Goal: Task Accomplishment & Management: Manage account settings

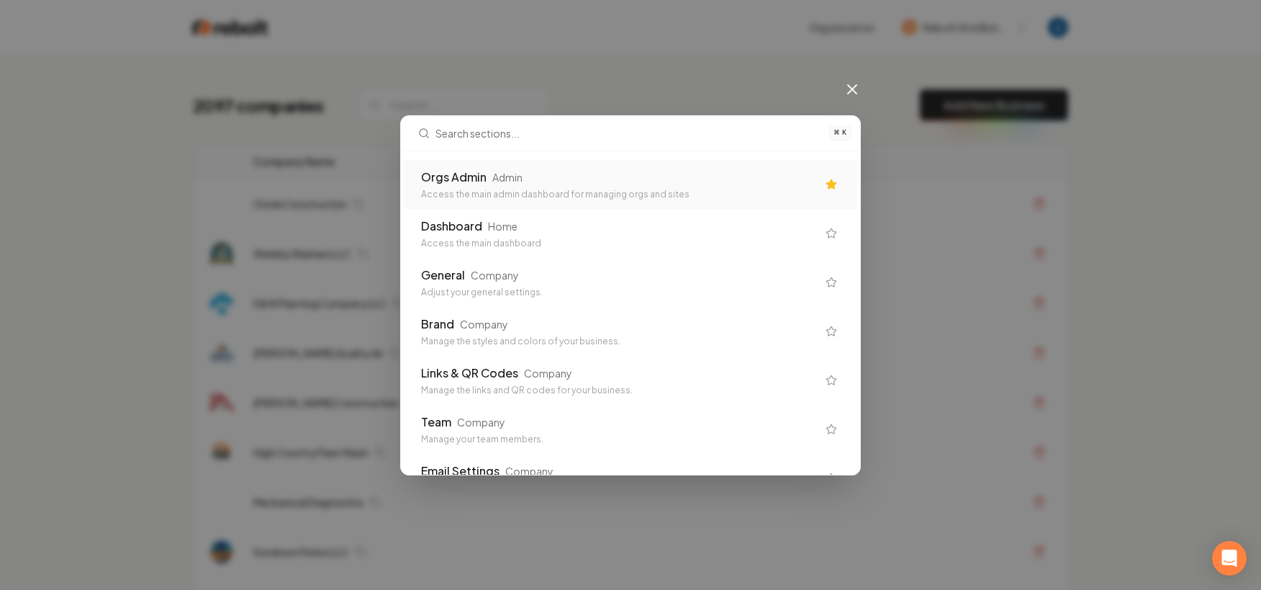
click at [845, 95] on icon at bounding box center [852, 89] width 17 height 17
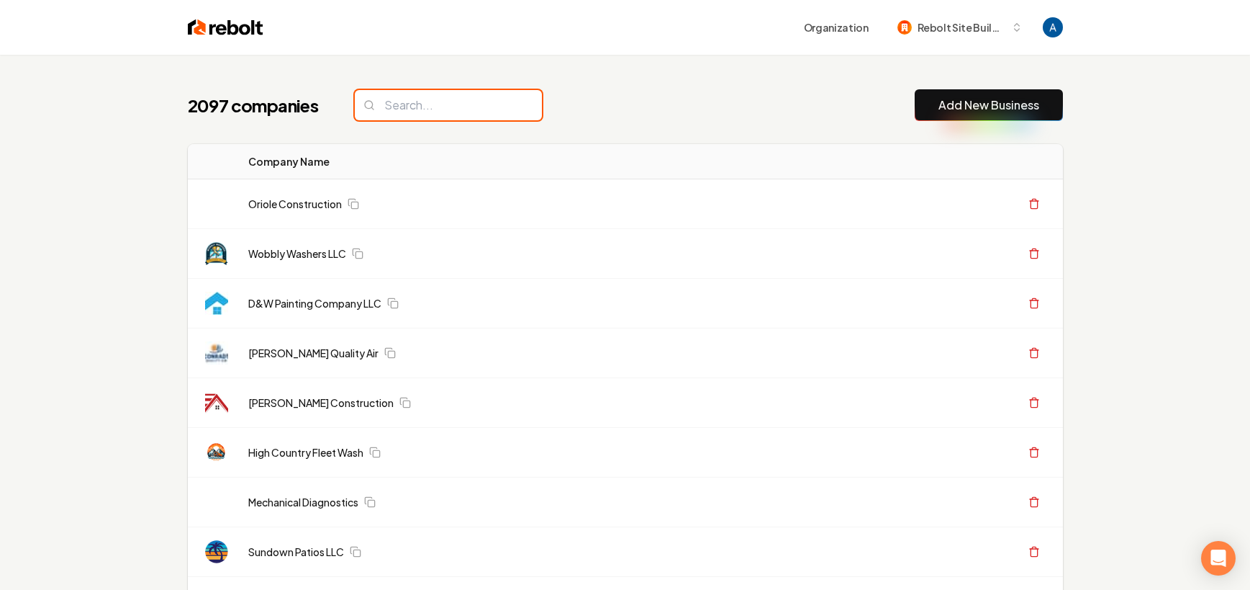
click at [468, 103] on input "search" at bounding box center [448, 105] width 187 height 30
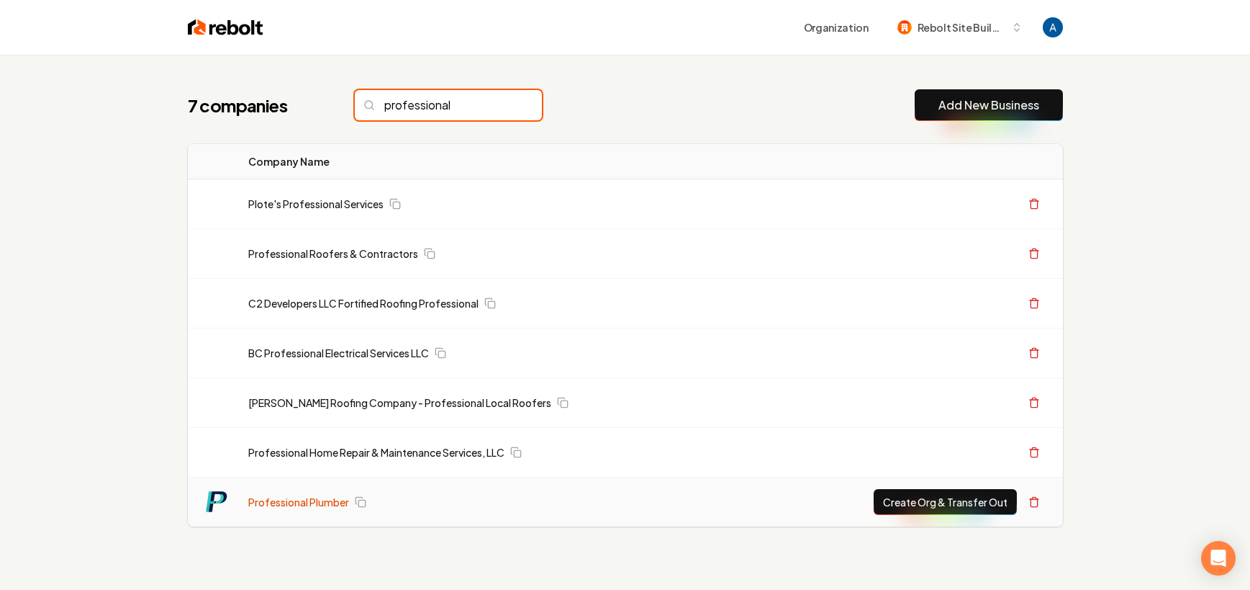
type input "professional"
click at [307, 508] on link "Professional Plumber" at bounding box center [298, 502] width 101 height 14
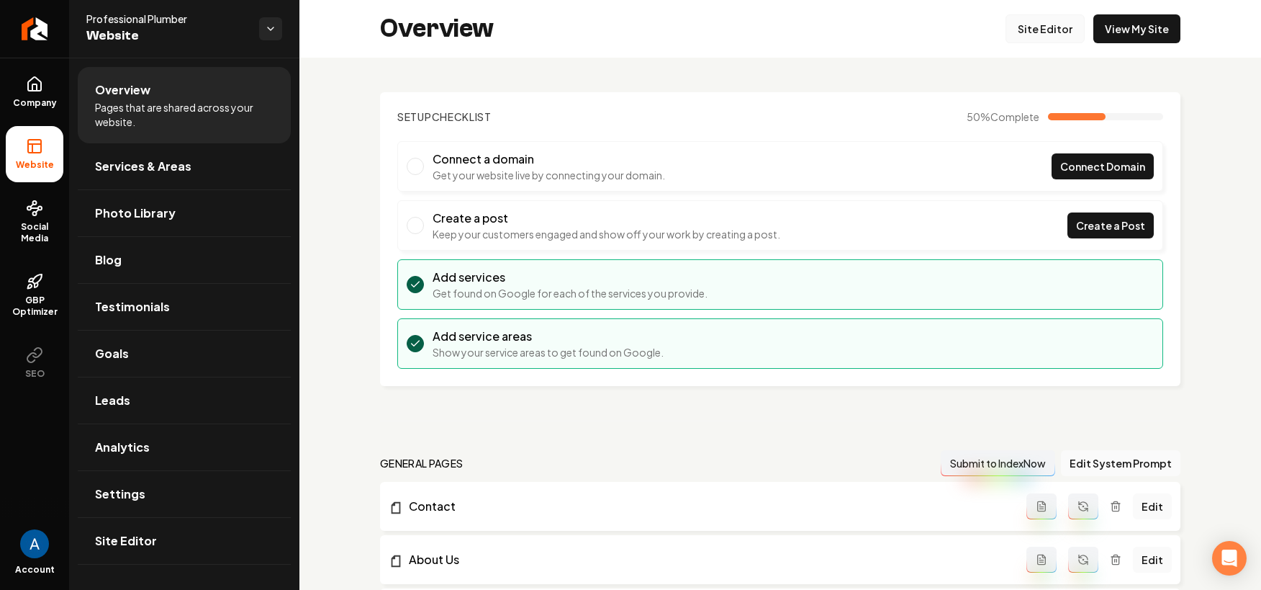
click at [1042, 37] on link "Site Editor" at bounding box center [1045, 28] width 79 height 29
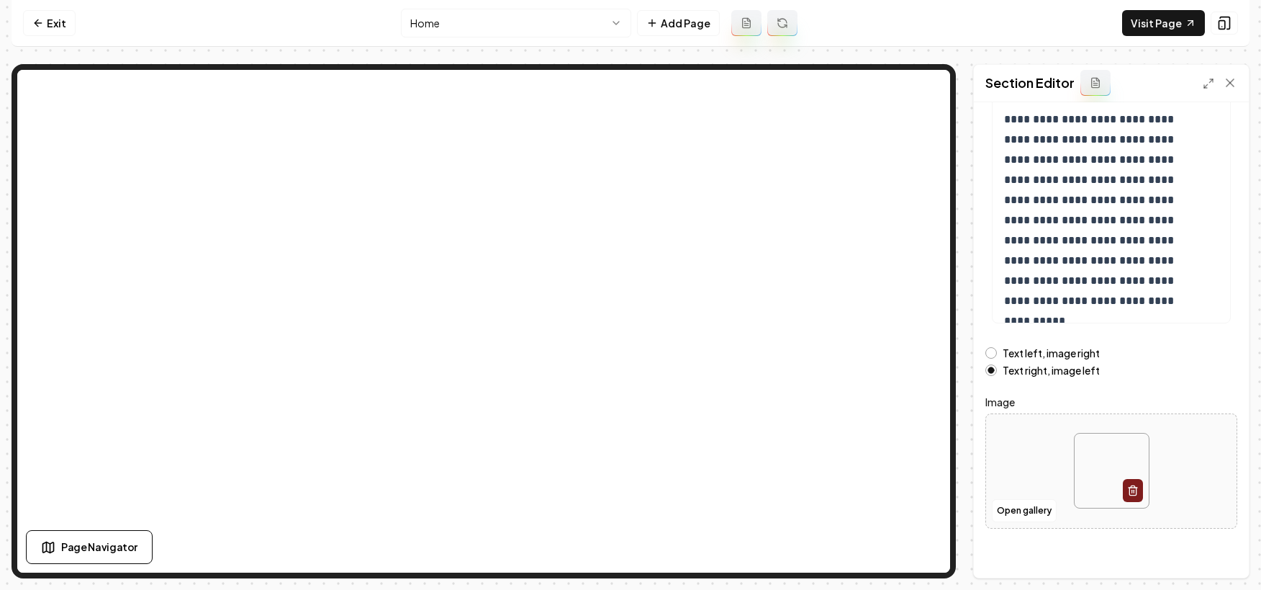
scroll to position [188, 0]
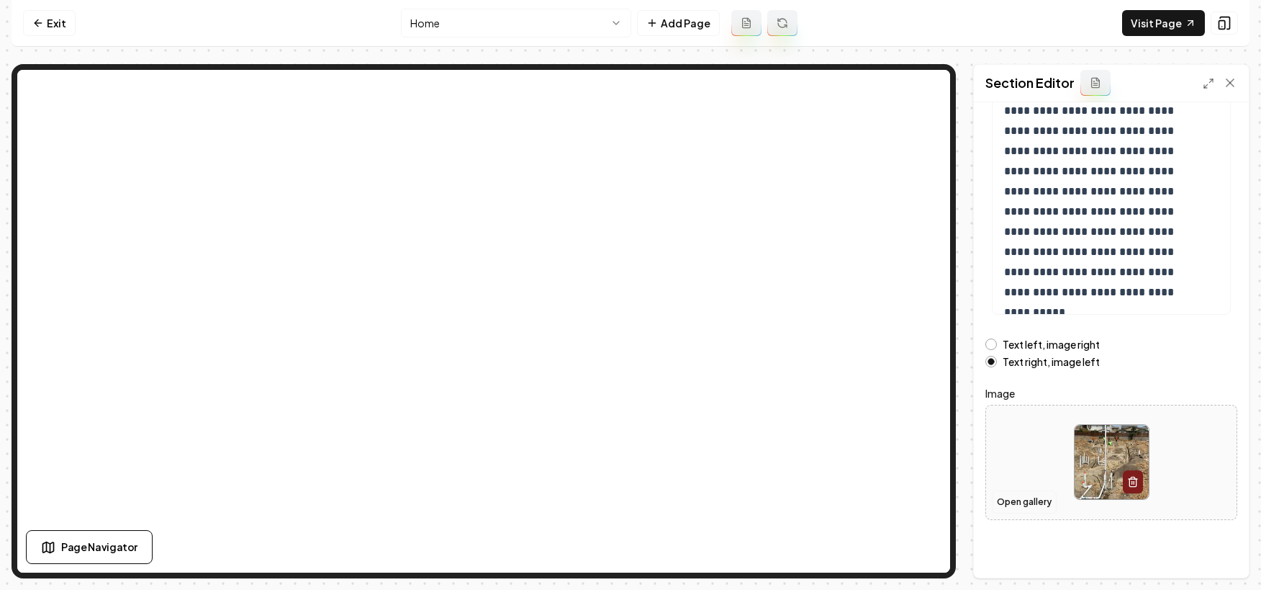
click at [1030, 498] on button "Open gallery" at bounding box center [1024, 501] width 65 height 23
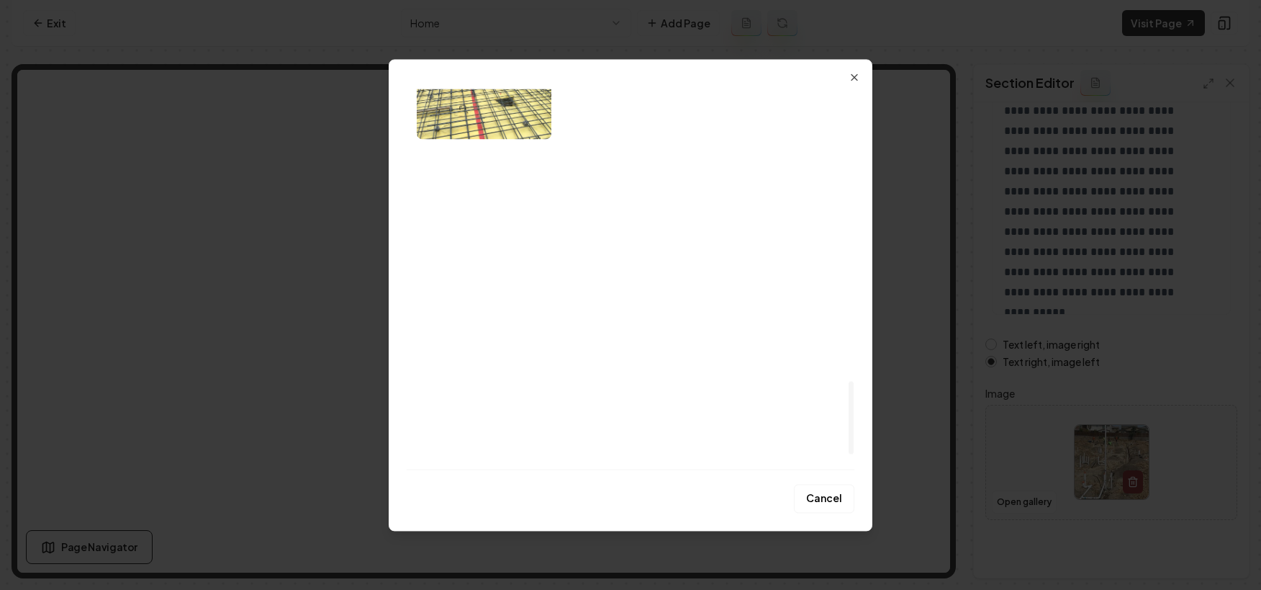
scroll to position [1523, 0]
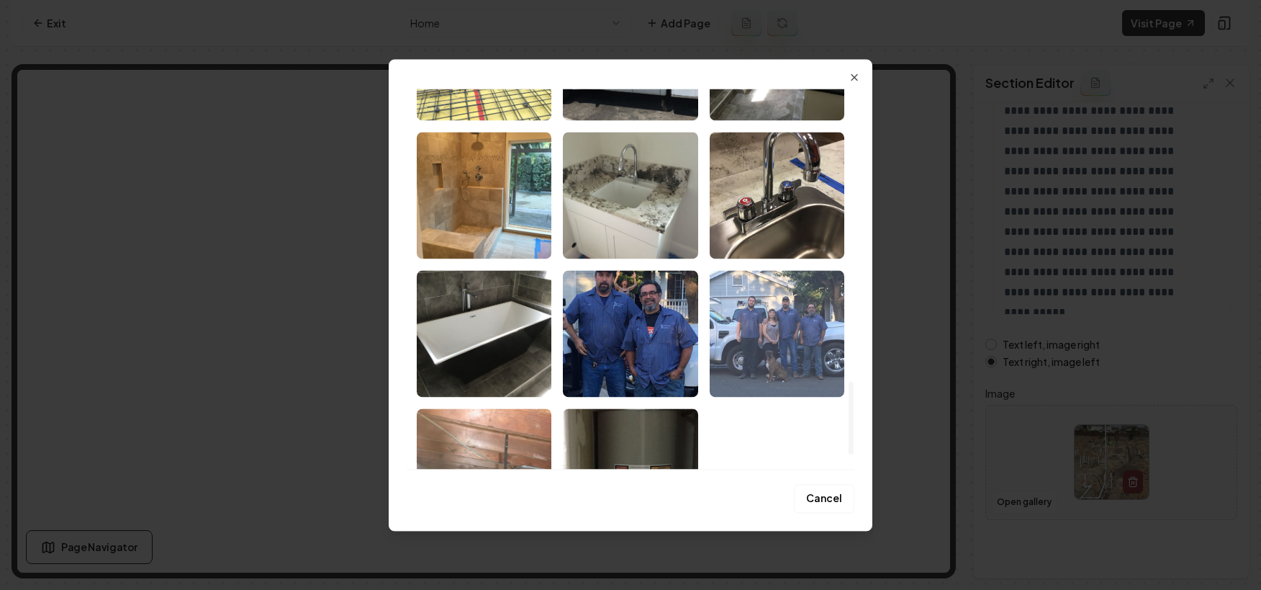
click at [791, 341] on img "Select image image_68a798195c7cd75eb8599305.jpeg" at bounding box center [777, 333] width 135 height 127
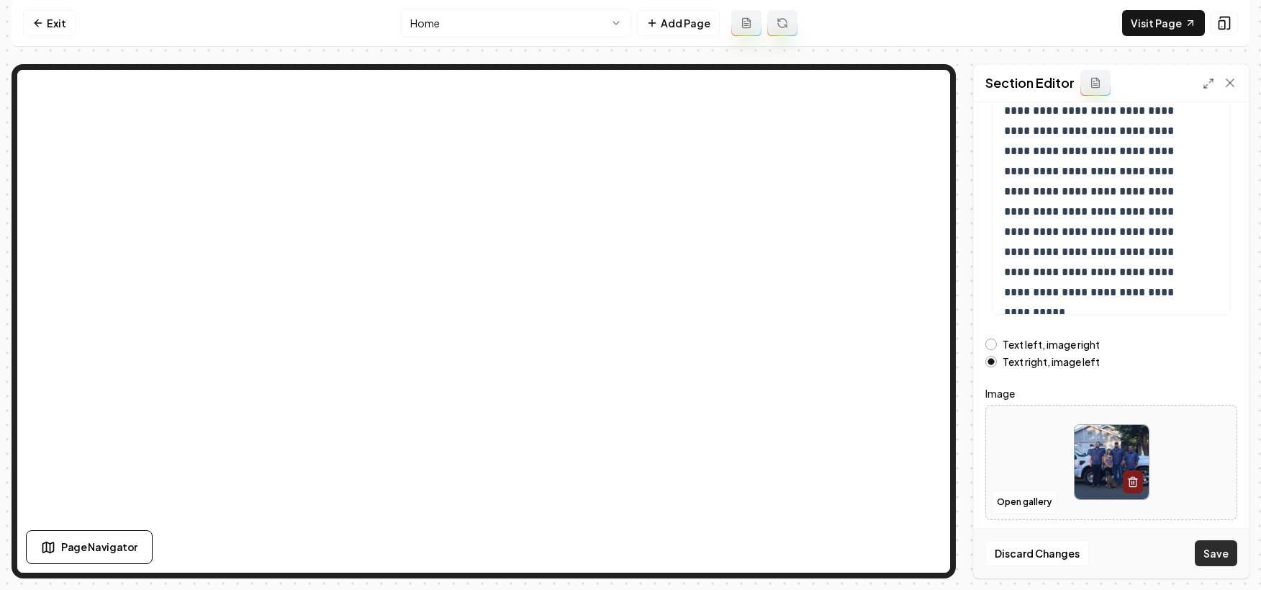
click at [1222, 556] on button "Save" at bounding box center [1216, 553] width 42 height 26
click at [45, 21] on link "Exit" at bounding box center [49, 23] width 53 height 26
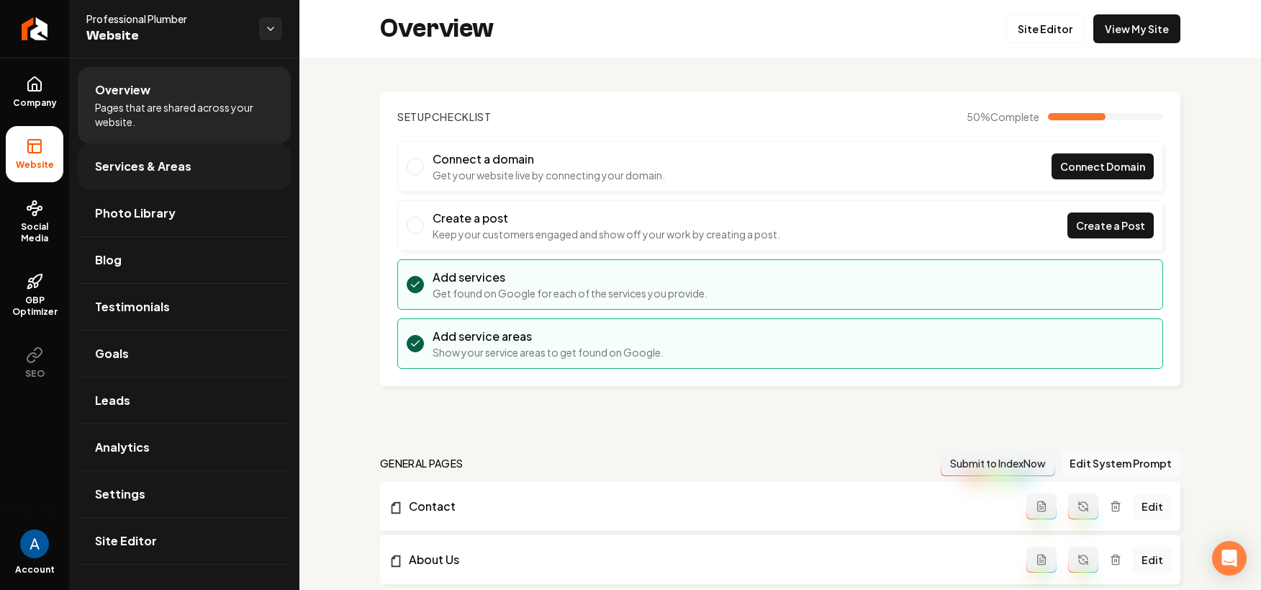
click at [141, 171] on span "Services & Areas" at bounding box center [143, 166] width 96 height 17
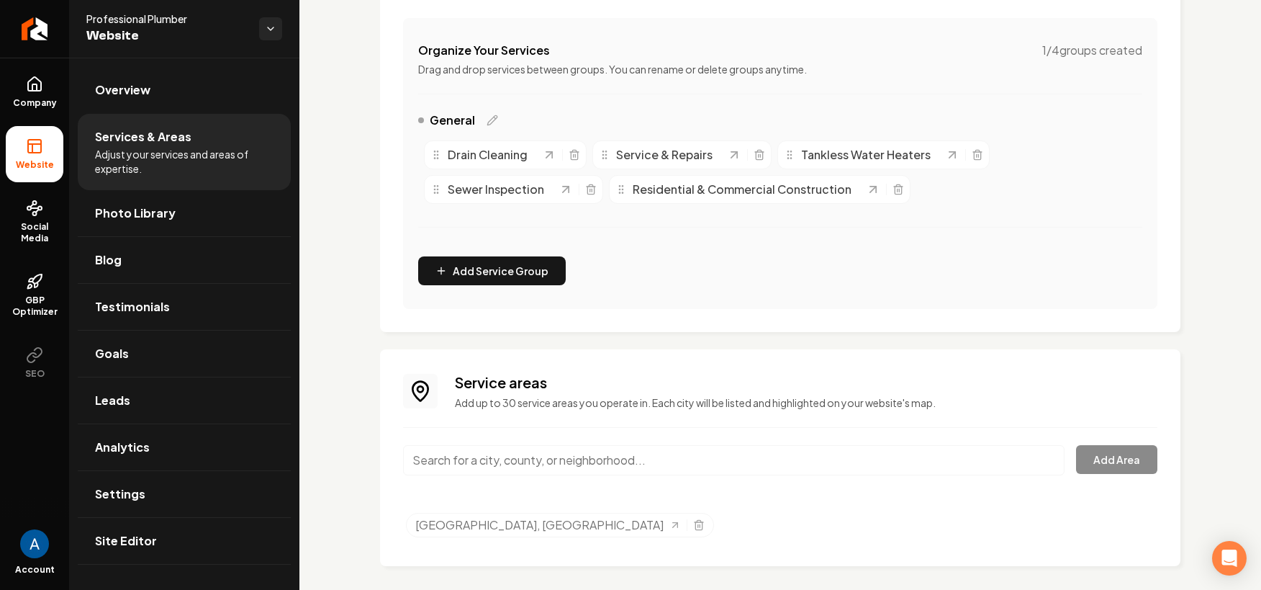
scroll to position [274, 0]
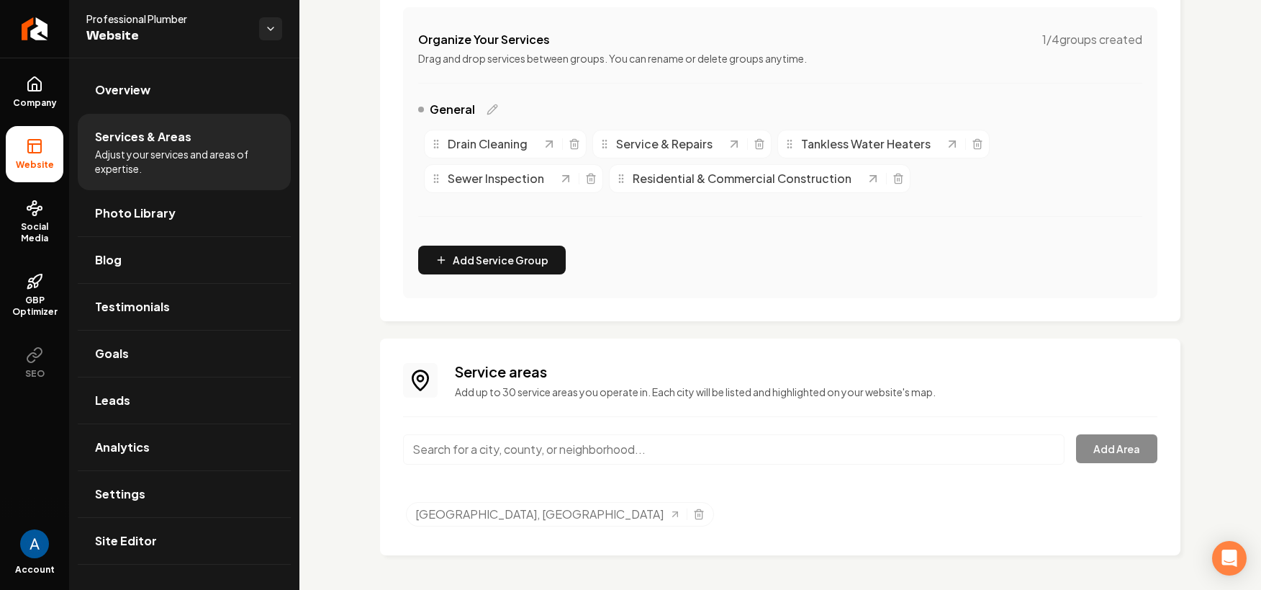
click at [538, 453] on input "Main content area" at bounding box center [734, 449] width 662 height 30
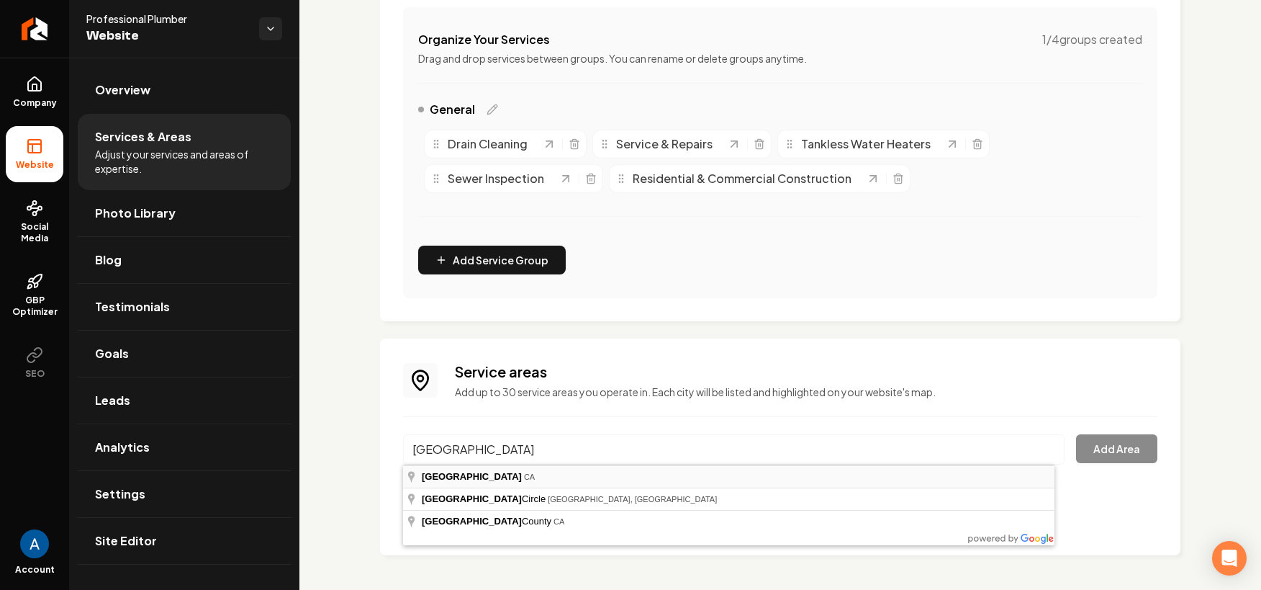
type input "[GEOGRAPHIC_DATA], [GEOGRAPHIC_DATA]"
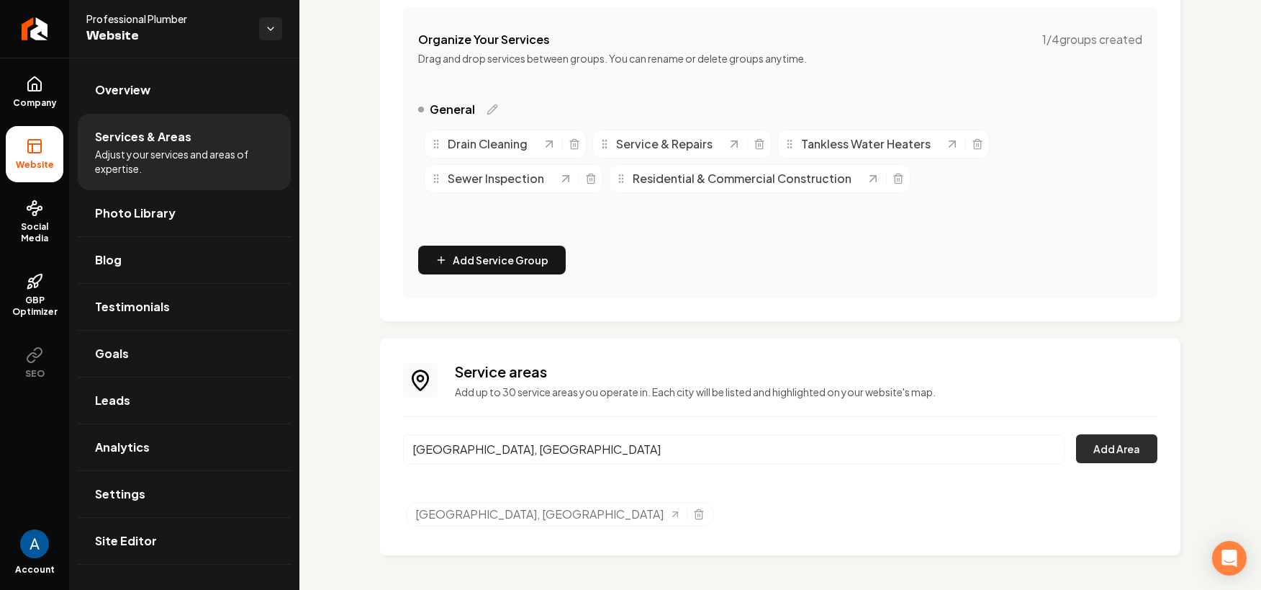
click at [1086, 440] on button "Add Area" at bounding box center [1116, 448] width 81 height 29
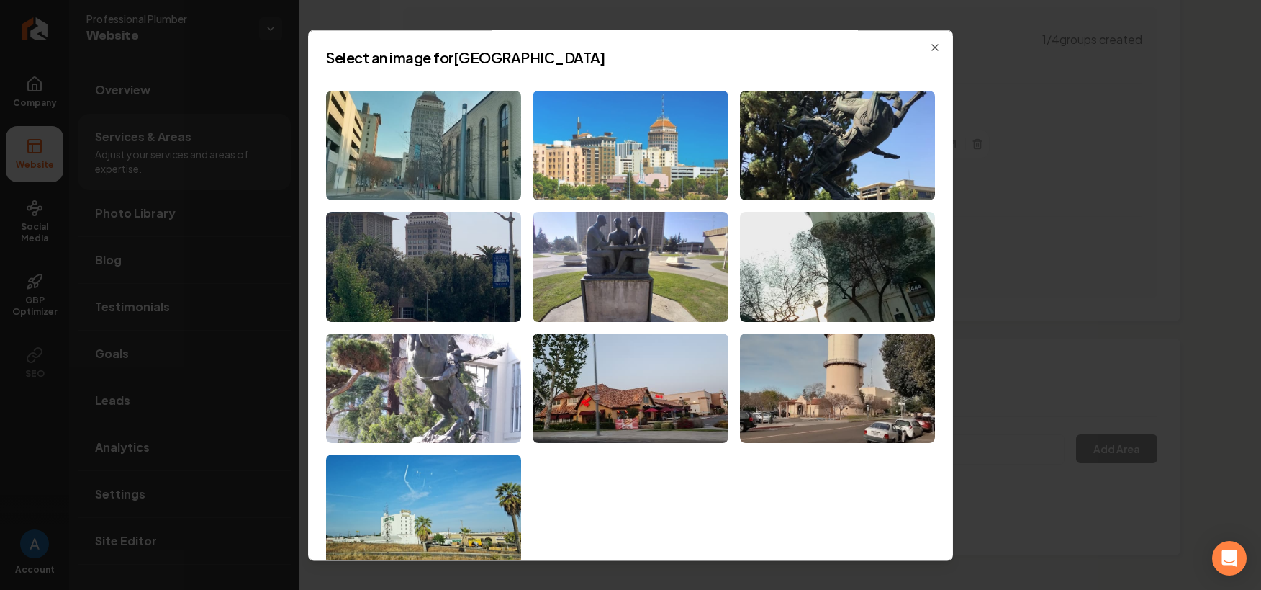
click at [576, 156] on img at bounding box center [630, 146] width 195 height 110
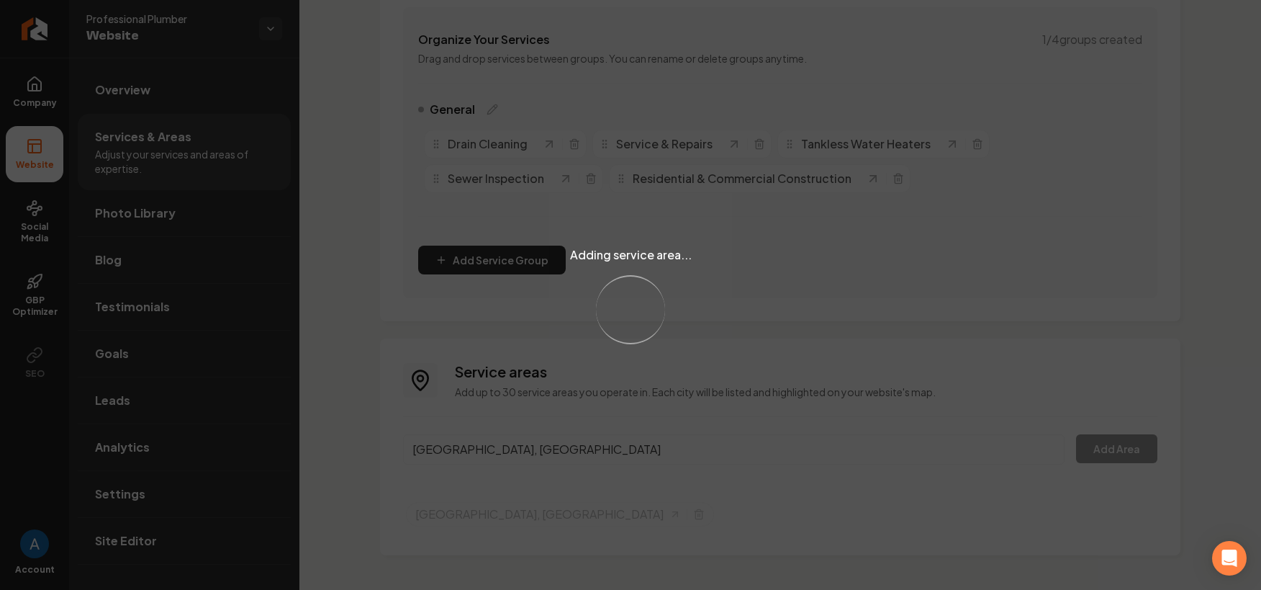
click at [514, 450] on div "Adding service area... Loading..." at bounding box center [630, 295] width 1261 height 590
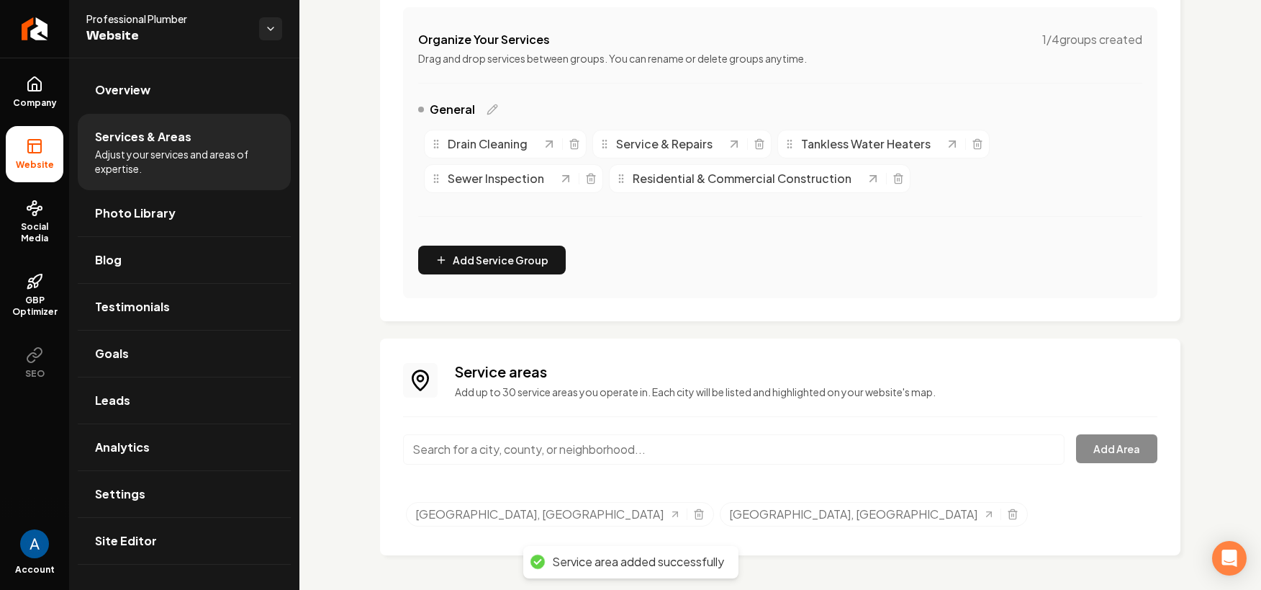
click at [514, 450] on input "Main content area" at bounding box center [734, 449] width 662 height 30
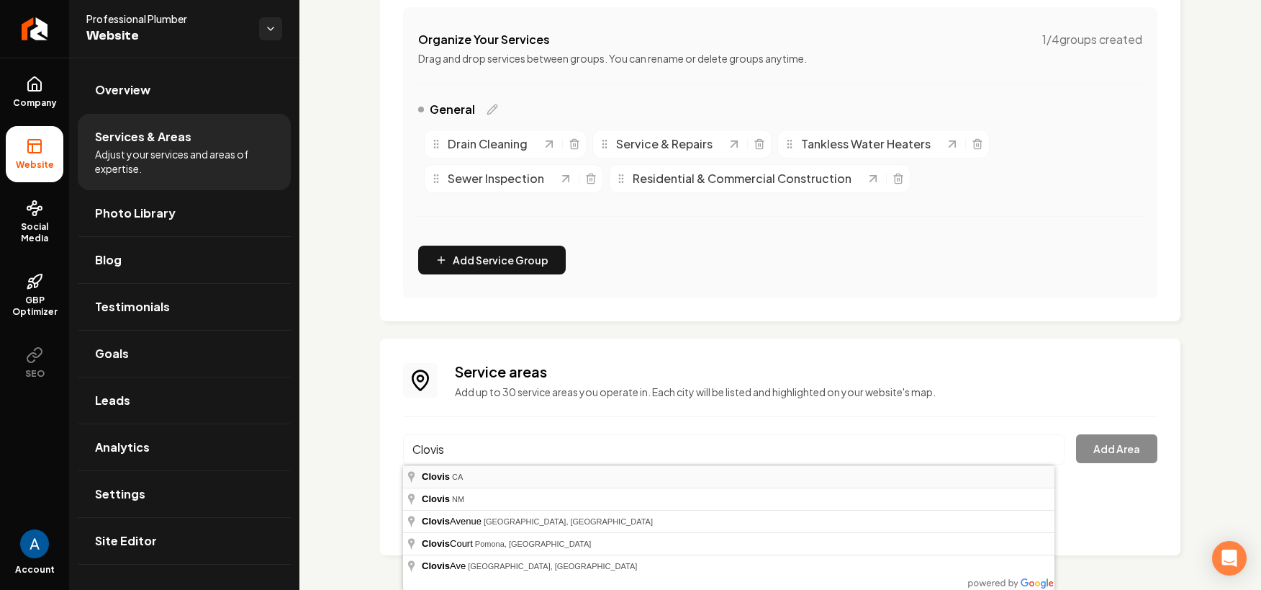
type input "Clovis, [GEOGRAPHIC_DATA]"
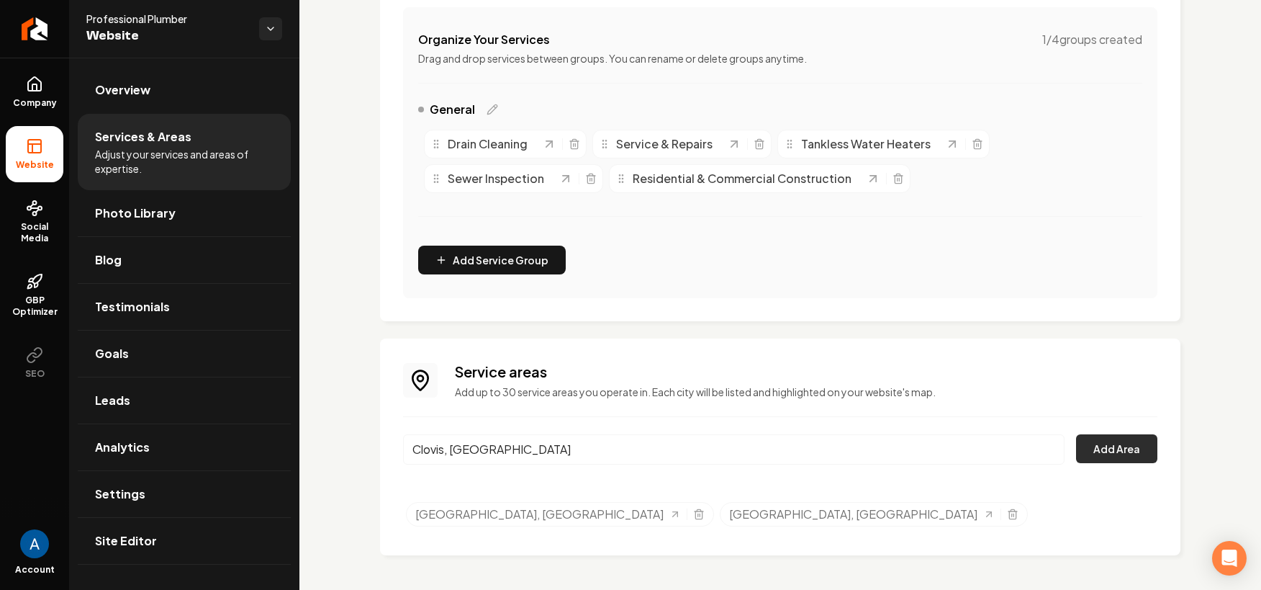
click at [1100, 455] on button "Add Area" at bounding box center [1116, 448] width 81 height 29
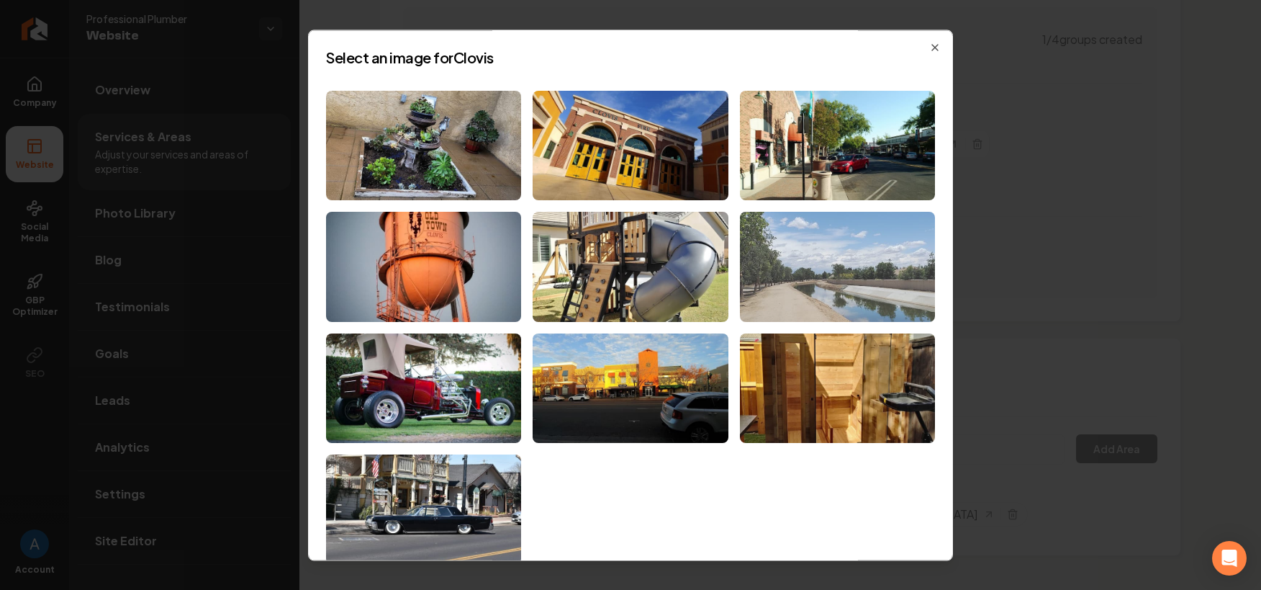
click at [824, 270] on img at bounding box center [837, 267] width 195 height 110
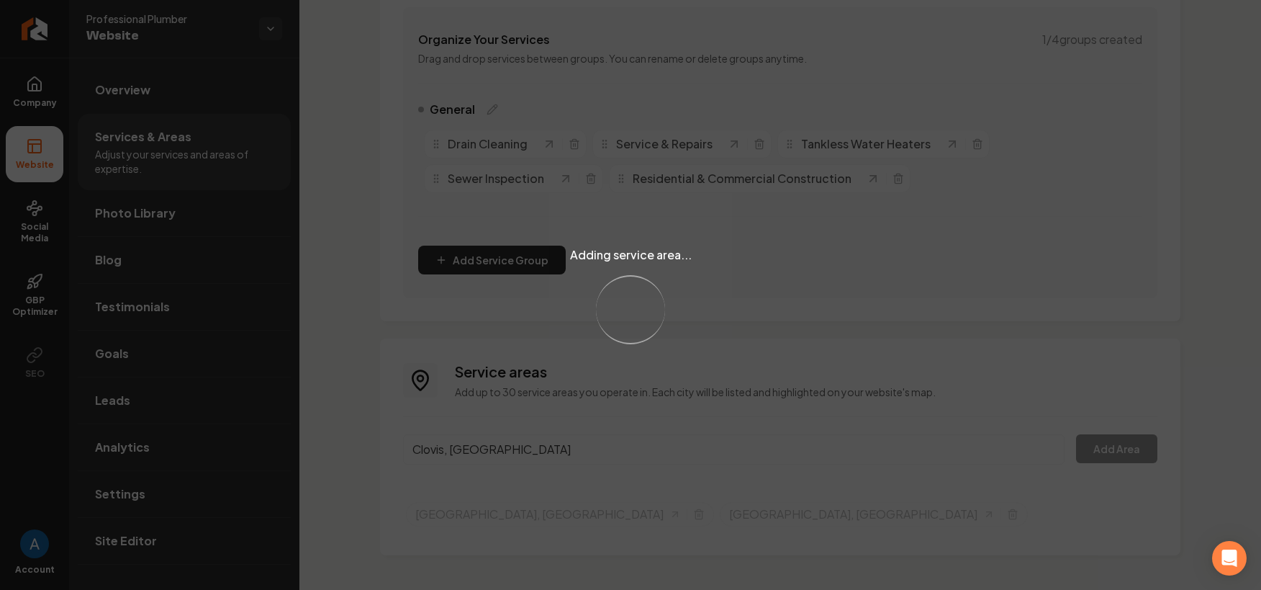
click at [489, 461] on div "Adding service area... Loading..." at bounding box center [630, 295] width 1261 height 590
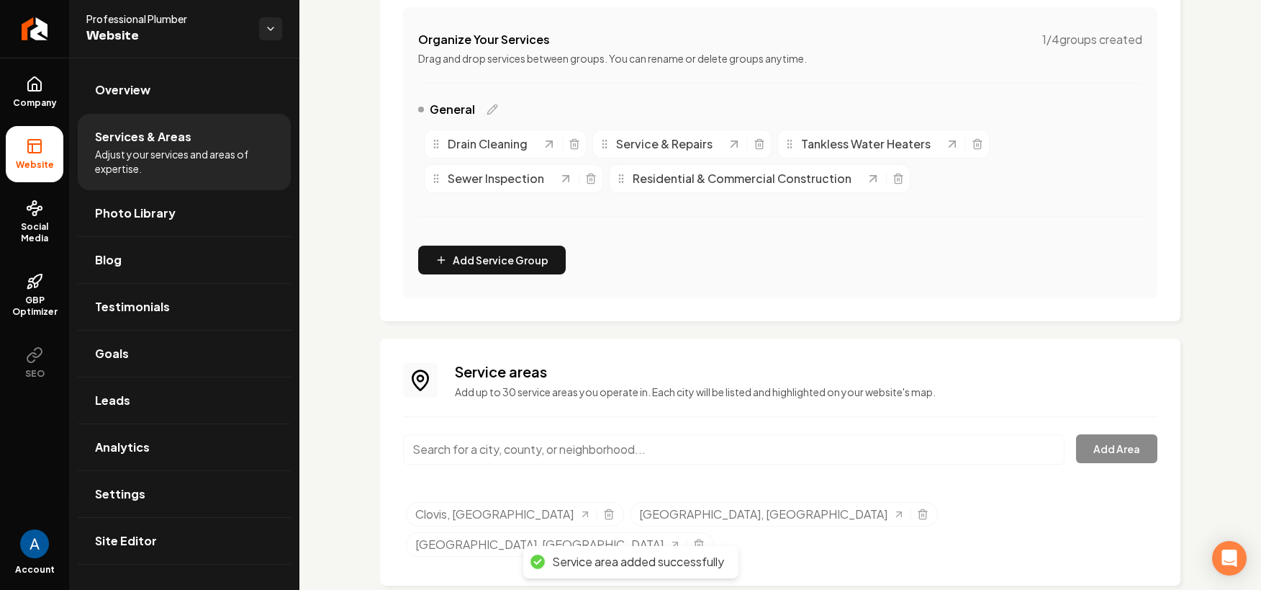
click at [485, 452] on input "Main content area" at bounding box center [734, 449] width 662 height 30
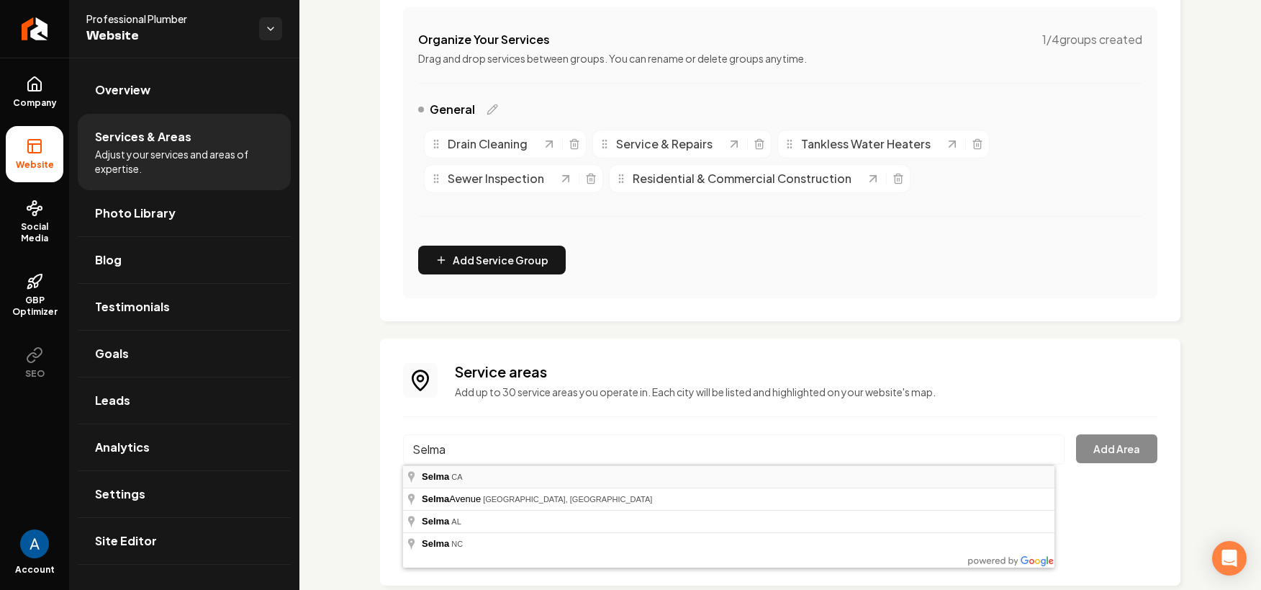
type input "[GEOGRAPHIC_DATA], [GEOGRAPHIC_DATA]"
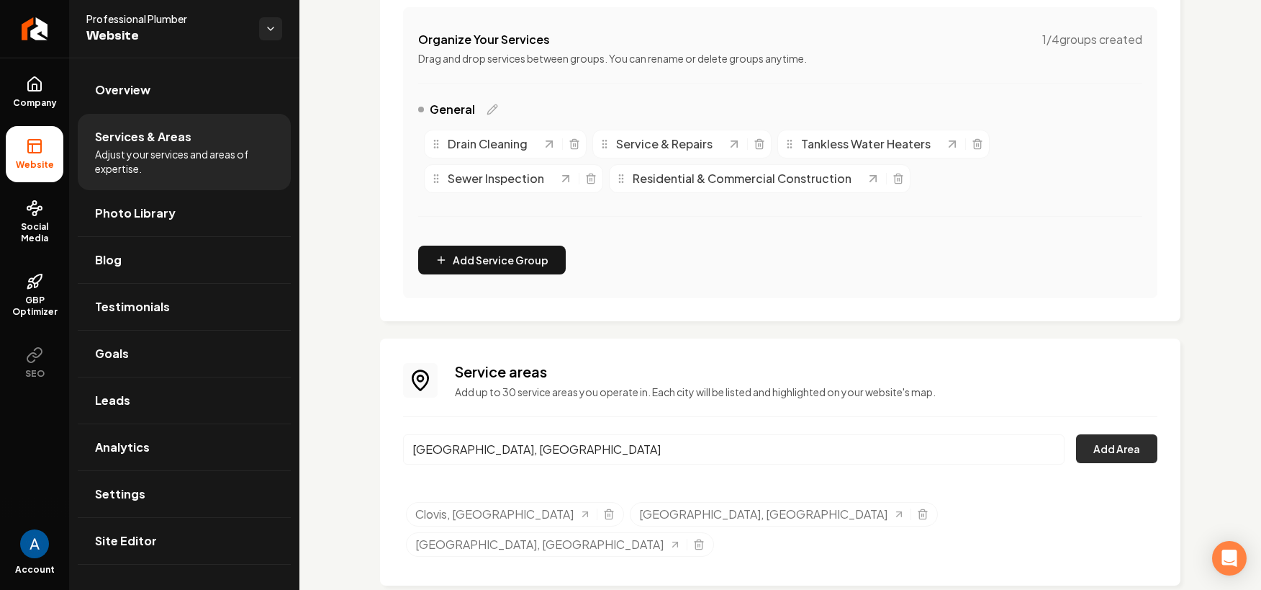
click at [1136, 445] on button "Add Area" at bounding box center [1116, 448] width 81 height 29
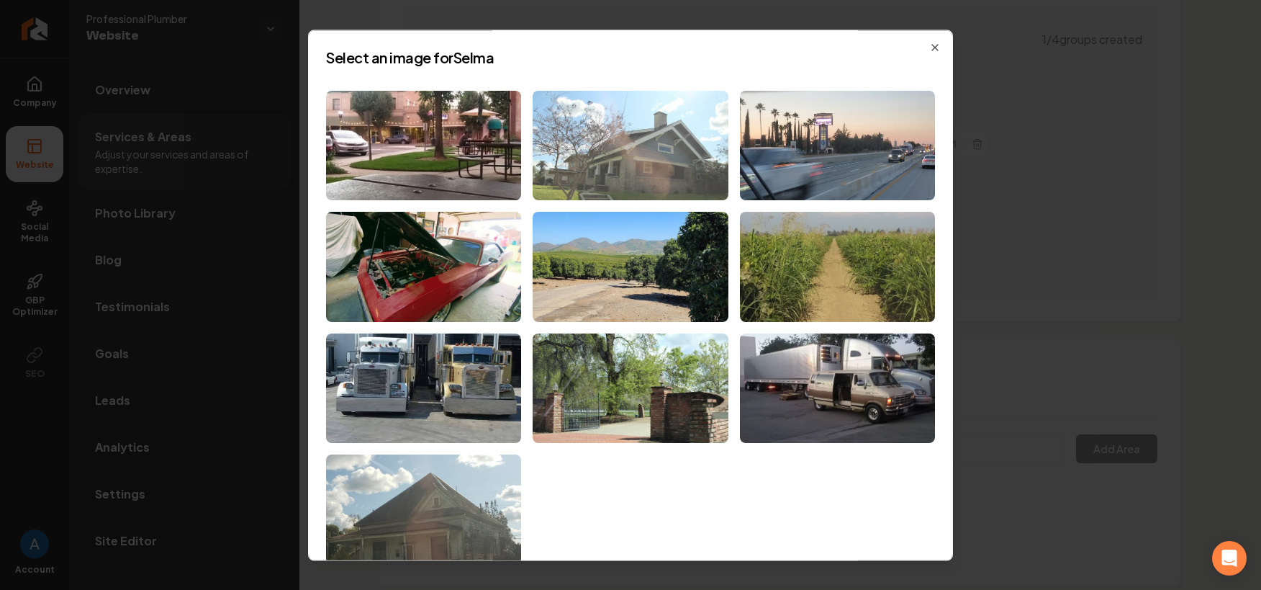
click at [653, 161] on img at bounding box center [630, 146] width 195 height 110
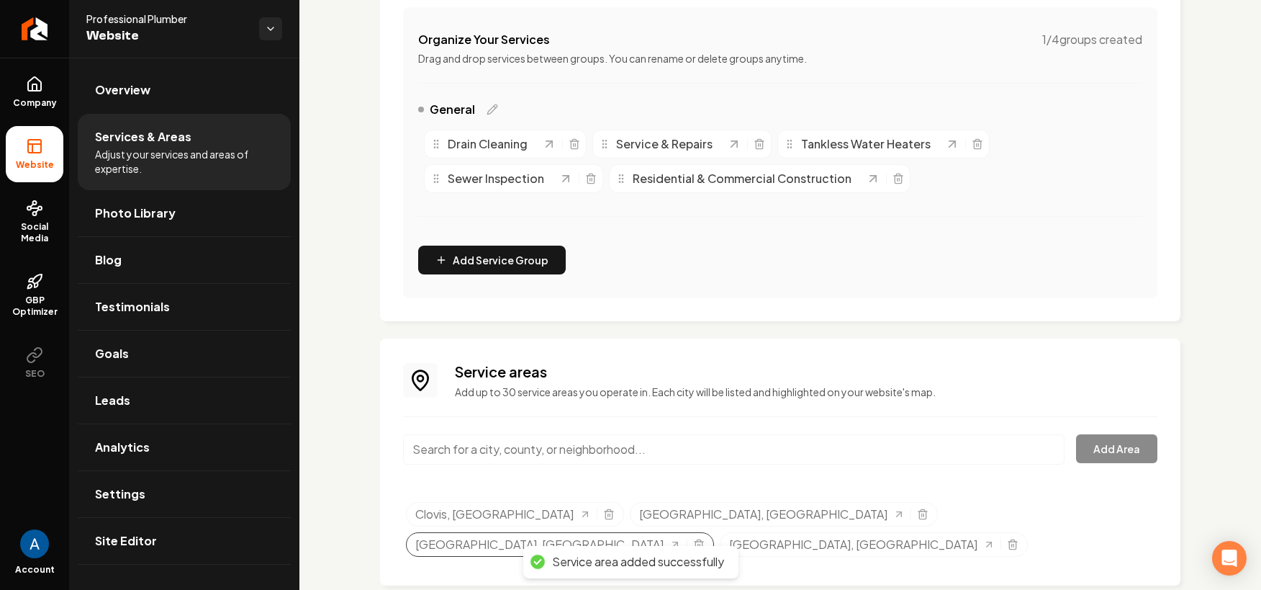
click at [714, 532] on div "[GEOGRAPHIC_DATA], [GEOGRAPHIC_DATA]" at bounding box center [560, 544] width 308 height 24
click at [705, 538] on icon "Selected tags" at bounding box center [699, 544] width 12 height 12
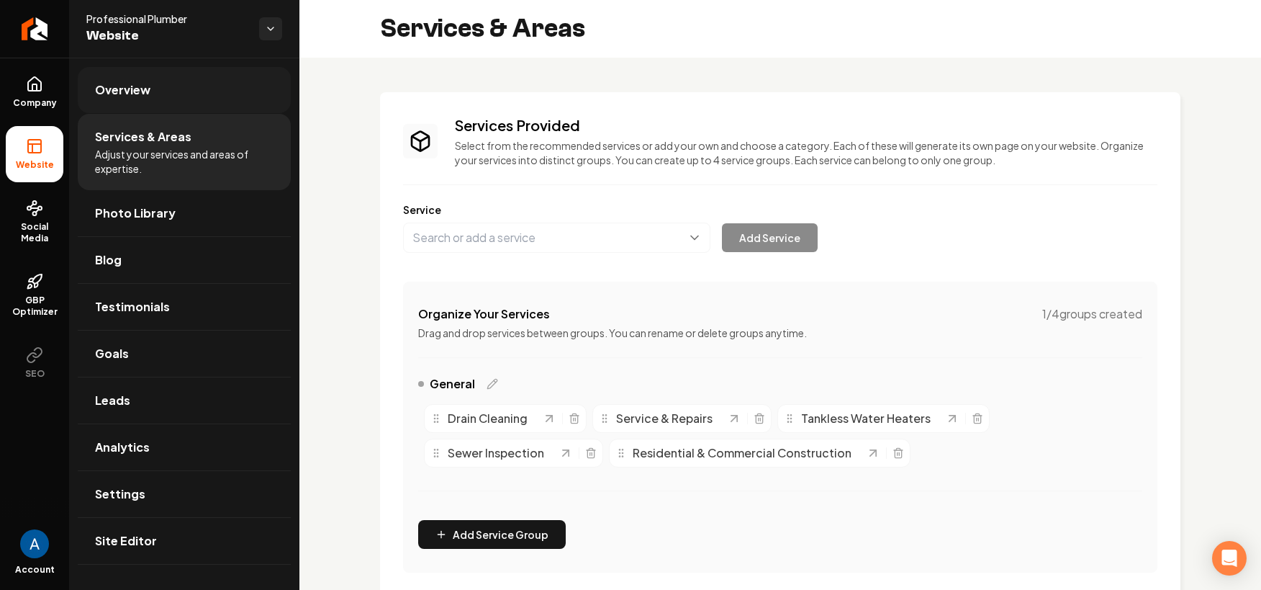
click at [150, 97] on link "Overview" at bounding box center [184, 90] width 213 height 46
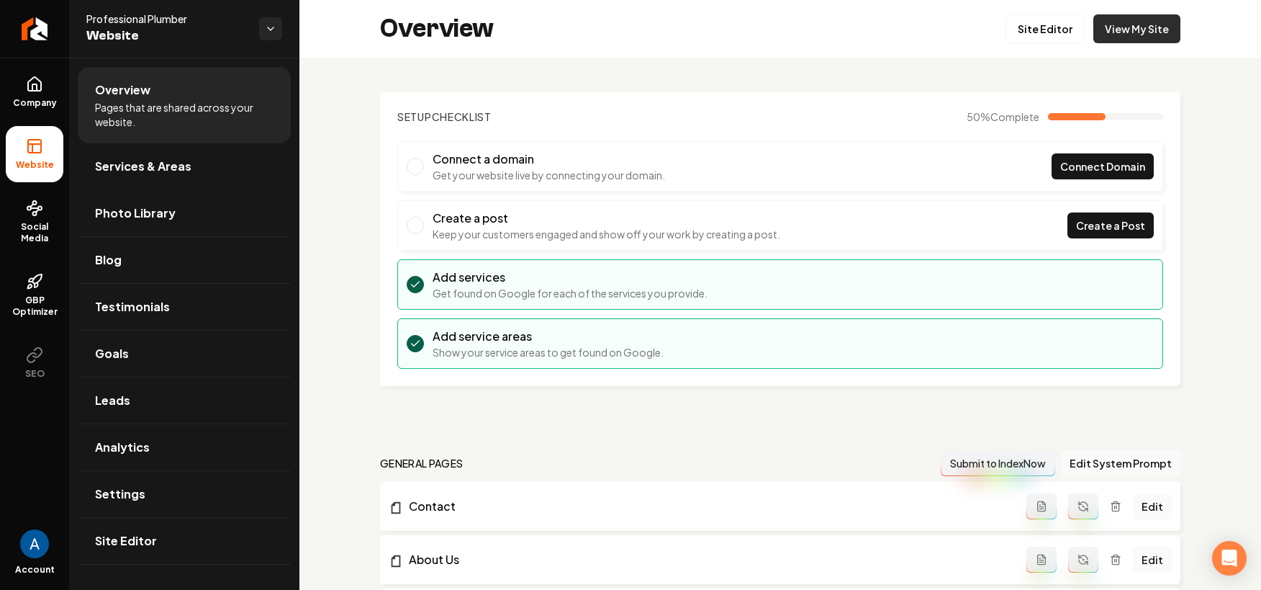
click at [1139, 27] on link "View My Site" at bounding box center [1137, 28] width 87 height 29
click at [138, 173] on span "Services & Areas" at bounding box center [143, 166] width 96 height 17
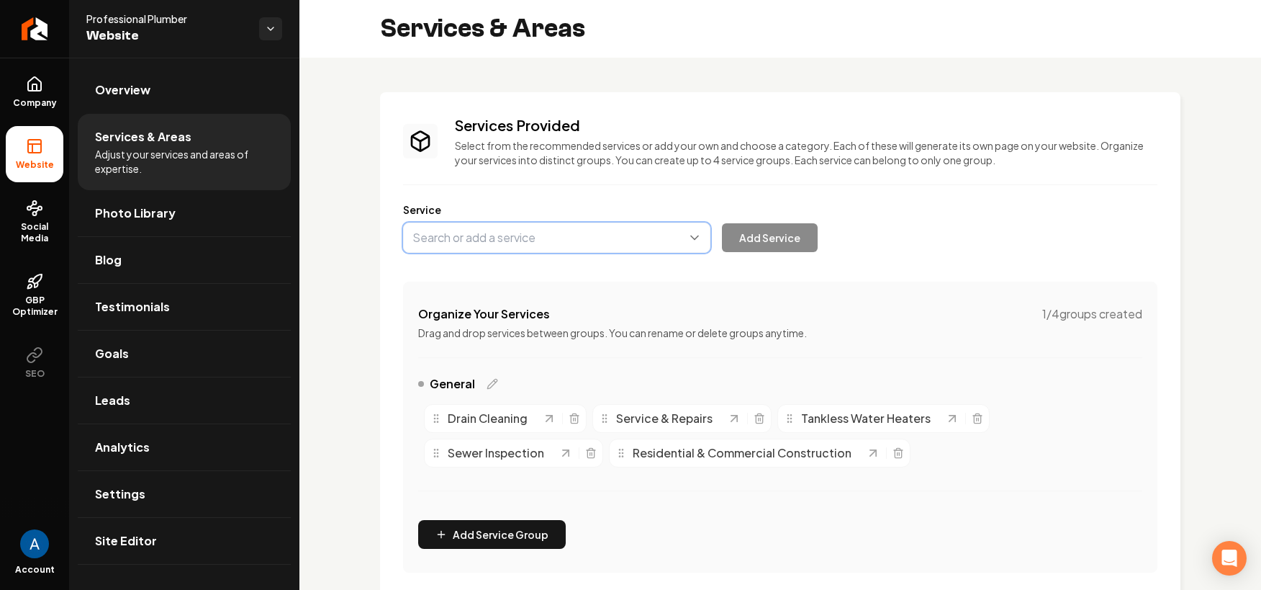
click at [503, 238] on button "Main content area" at bounding box center [556, 237] width 307 height 30
type input "Hydro Jetting"
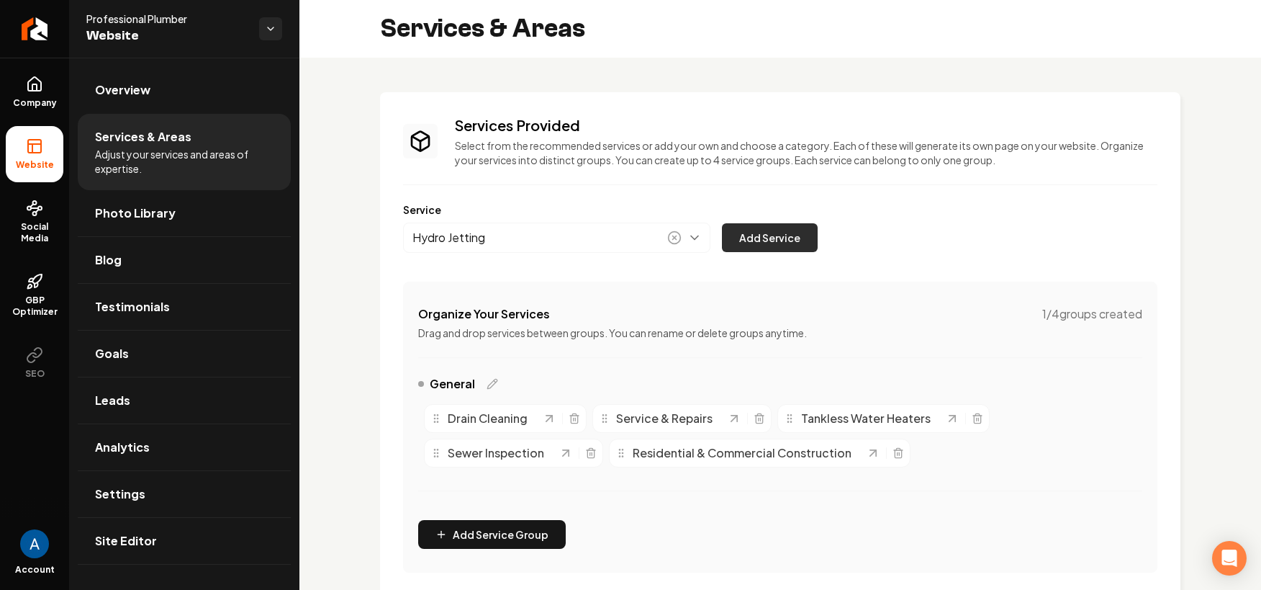
click at [758, 237] on button "Add Service" at bounding box center [770, 237] width 96 height 29
click at [137, 70] on link "Overview" at bounding box center [184, 90] width 213 height 46
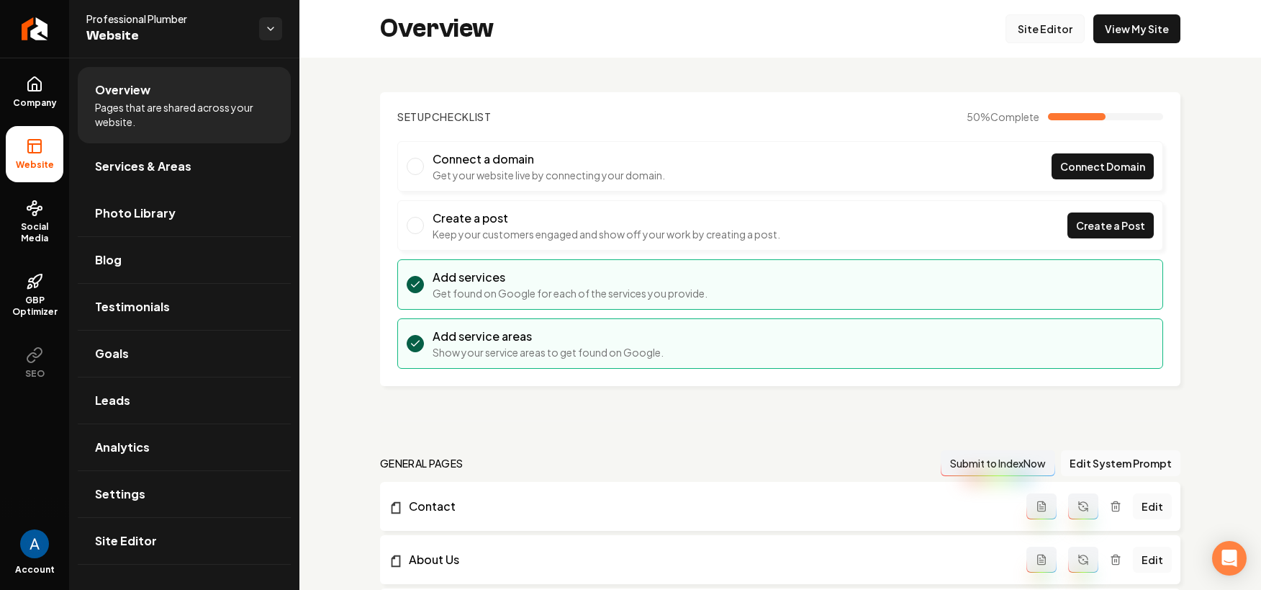
click at [1029, 29] on link "Site Editor" at bounding box center [1045, 28] width 79 height 29
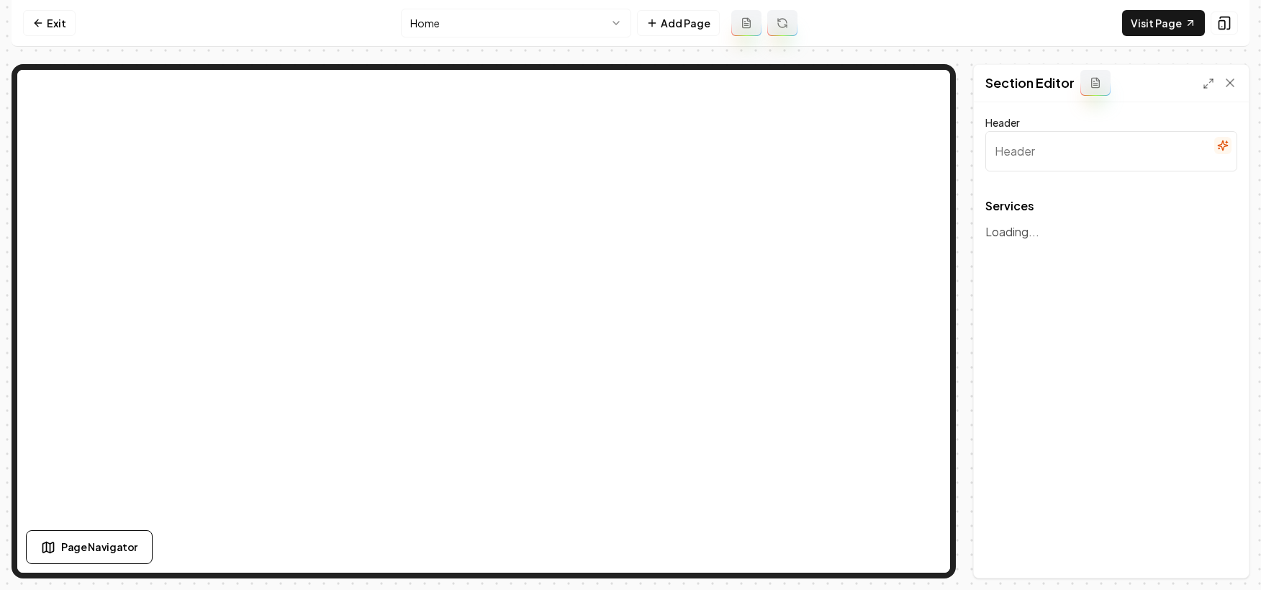
type input "Comprehensive Plumbing Solutions for Every Need"
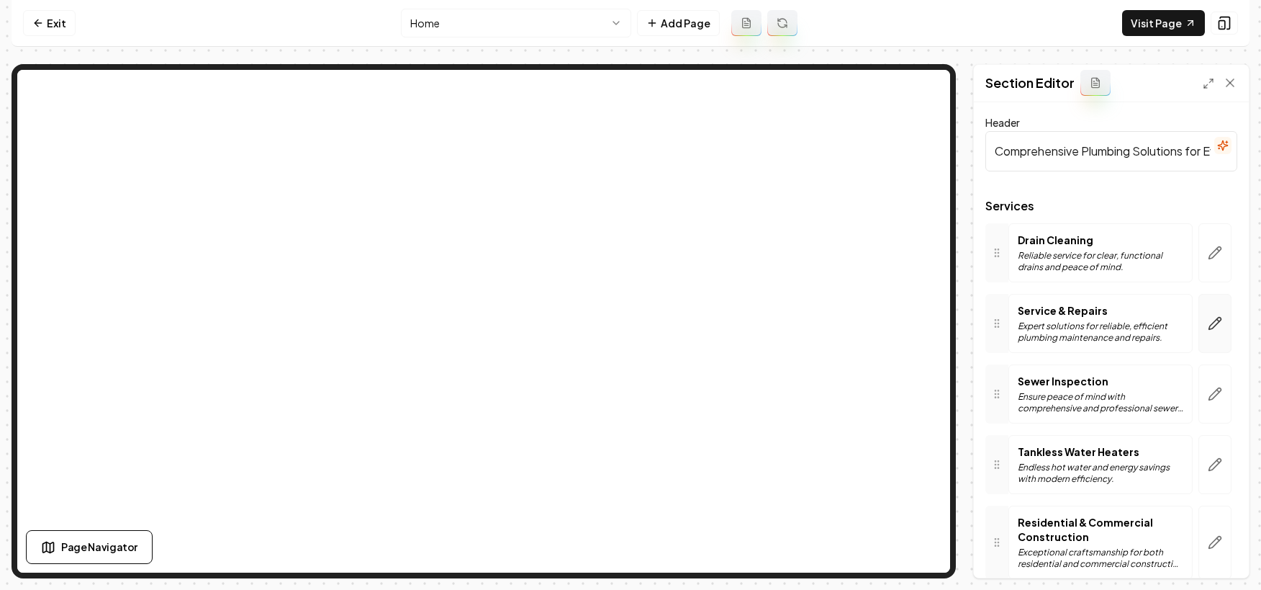
click at [1199, 325] on button "button" at bounding box center [1215, 323] width 33 height 59
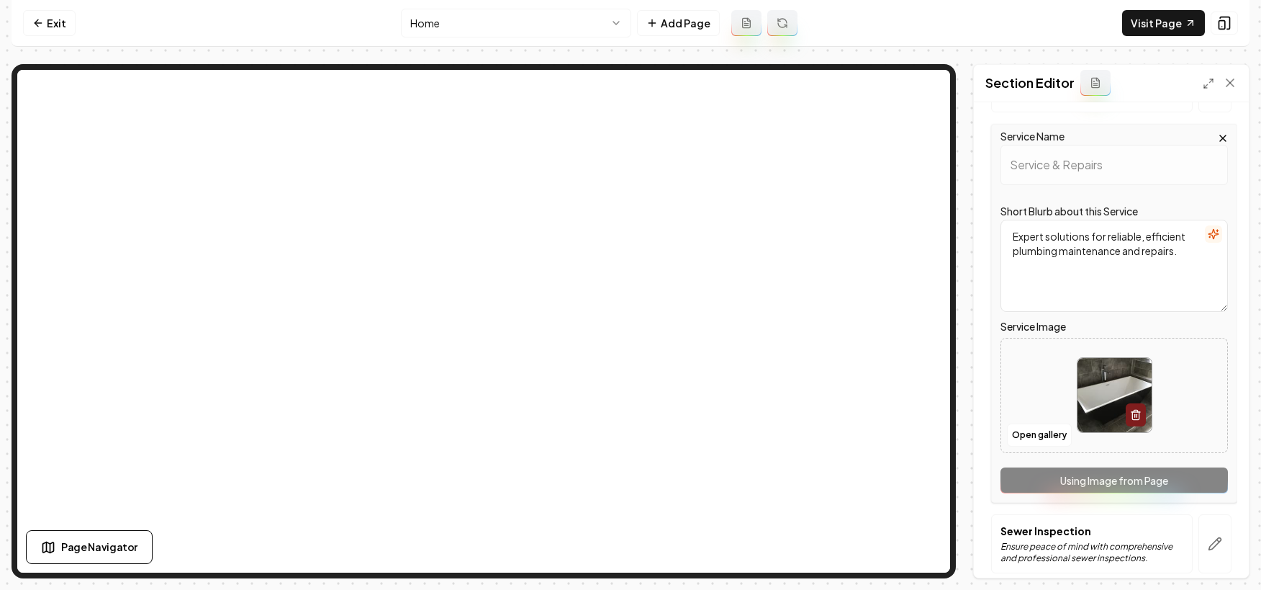
scroll to position [251, 0]
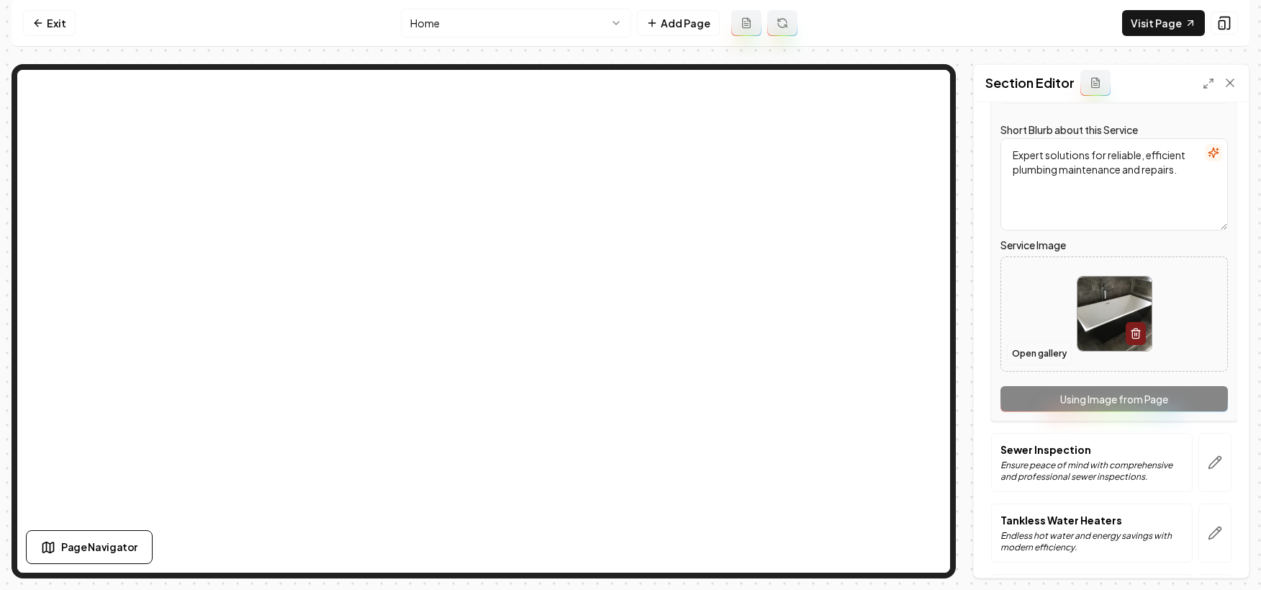
click at [1030, 353] on button "Open gallery" at bounding box center [1039, 353] width 65 height 23
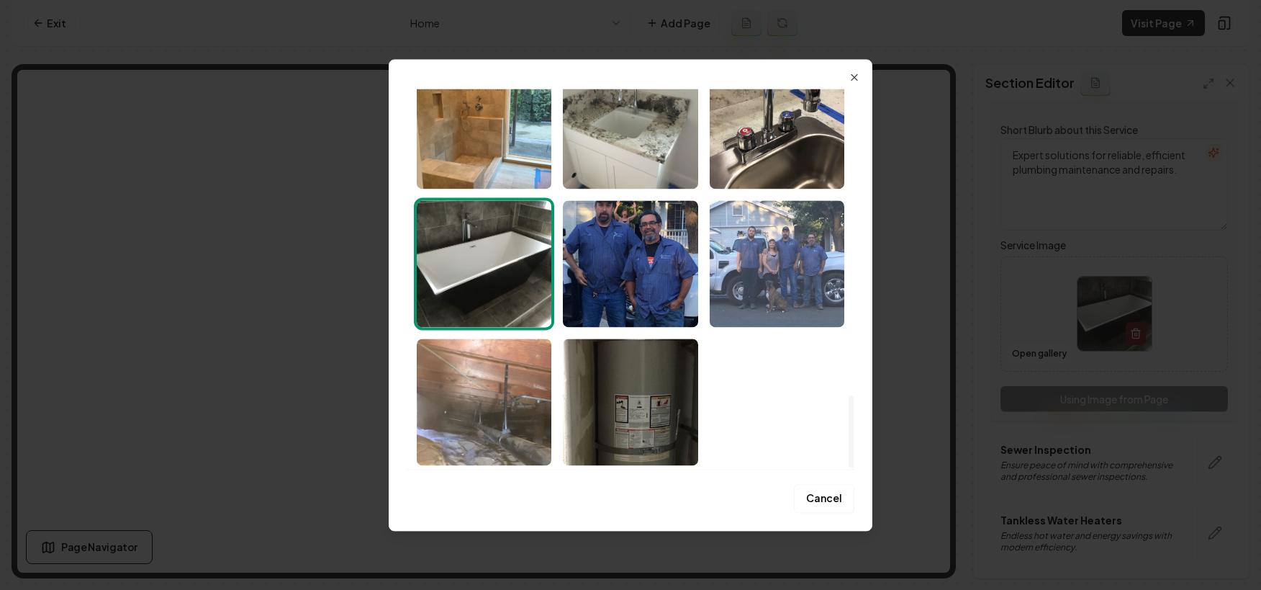
scroll to position [1592, 0]
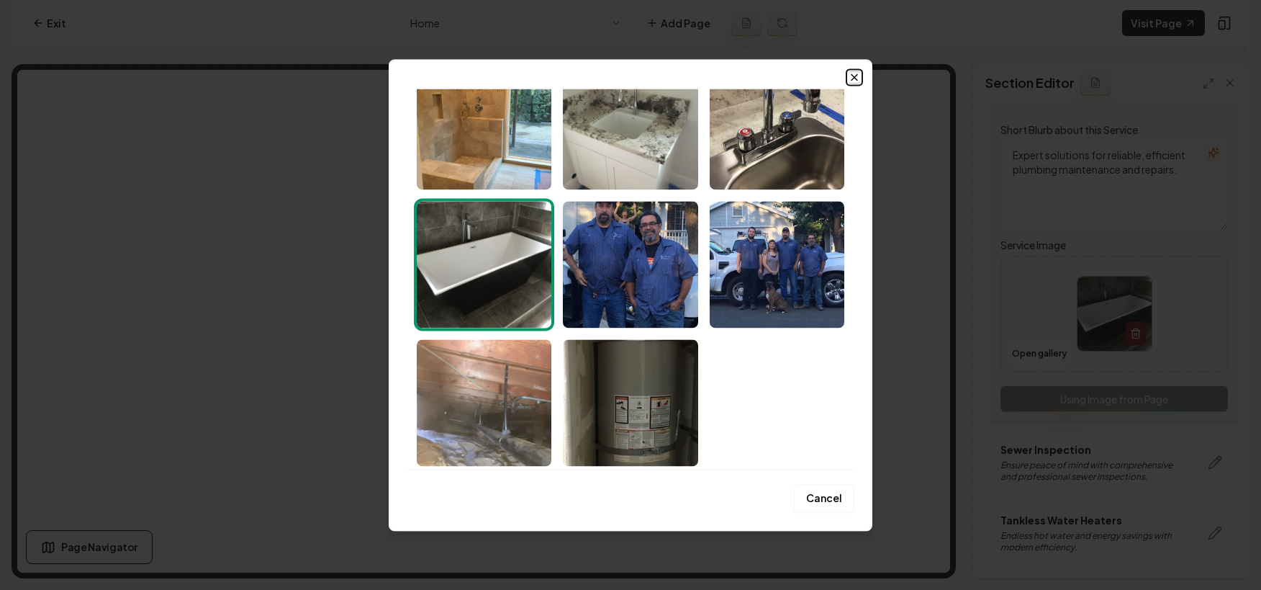
click at [852, 79] on icon "button" at bounding box center [855, 77] width 6 height 6
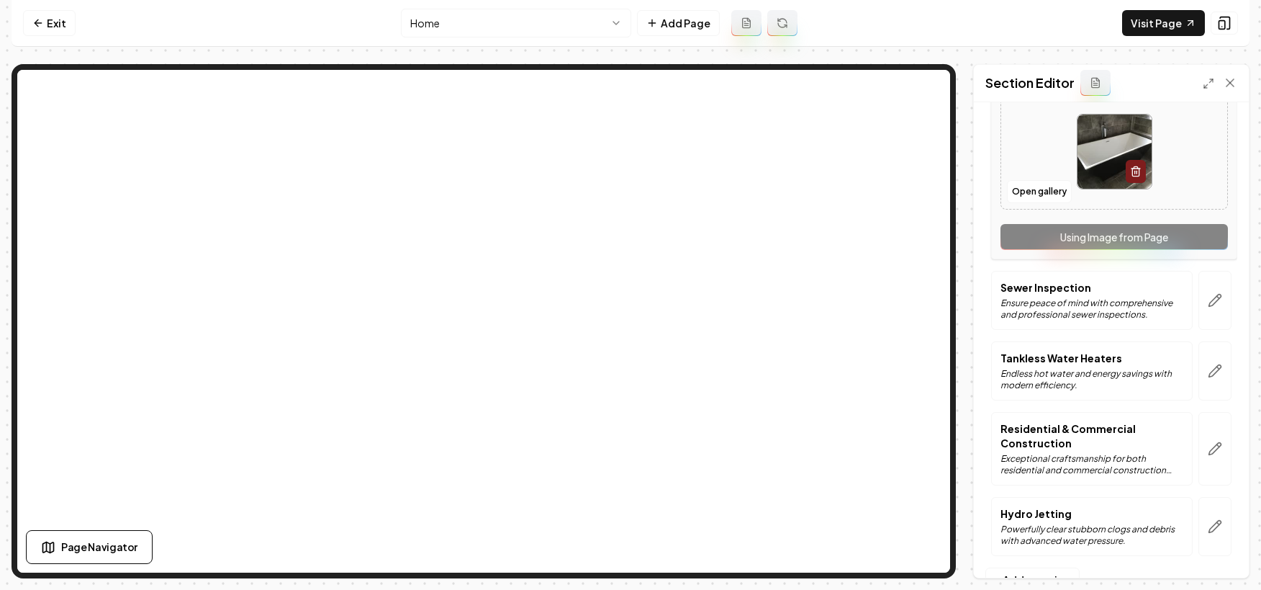
scroll to position [458, 0]
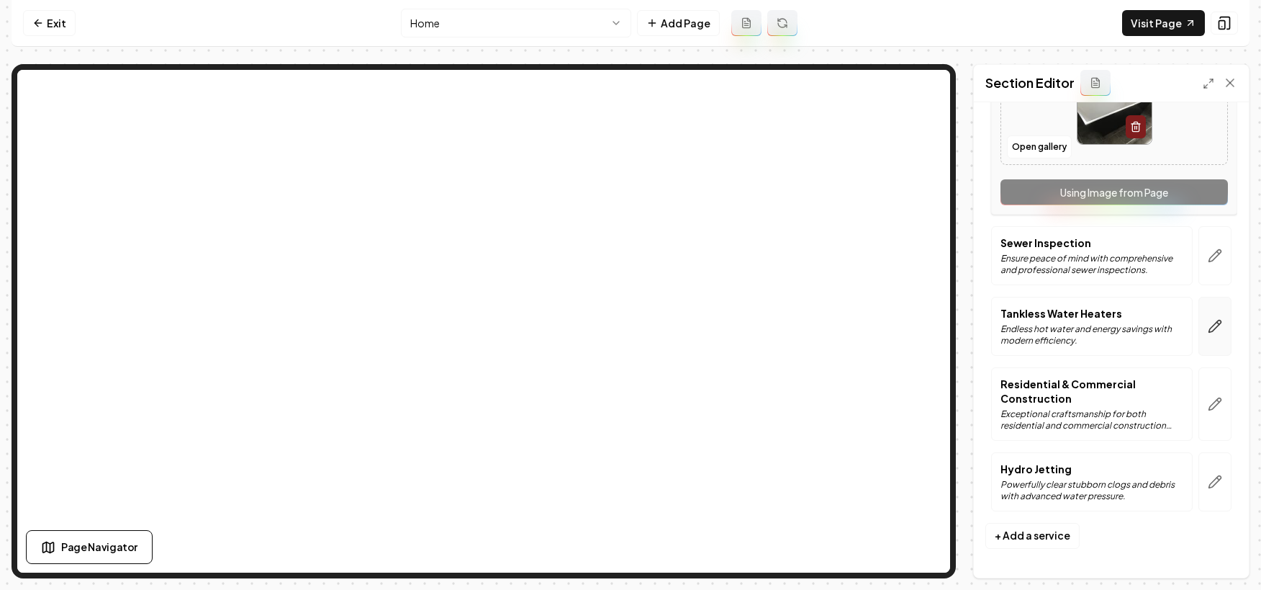
click at [1209, 331] on icon "button" at bounding box center [1215, 326] width 12 height 12
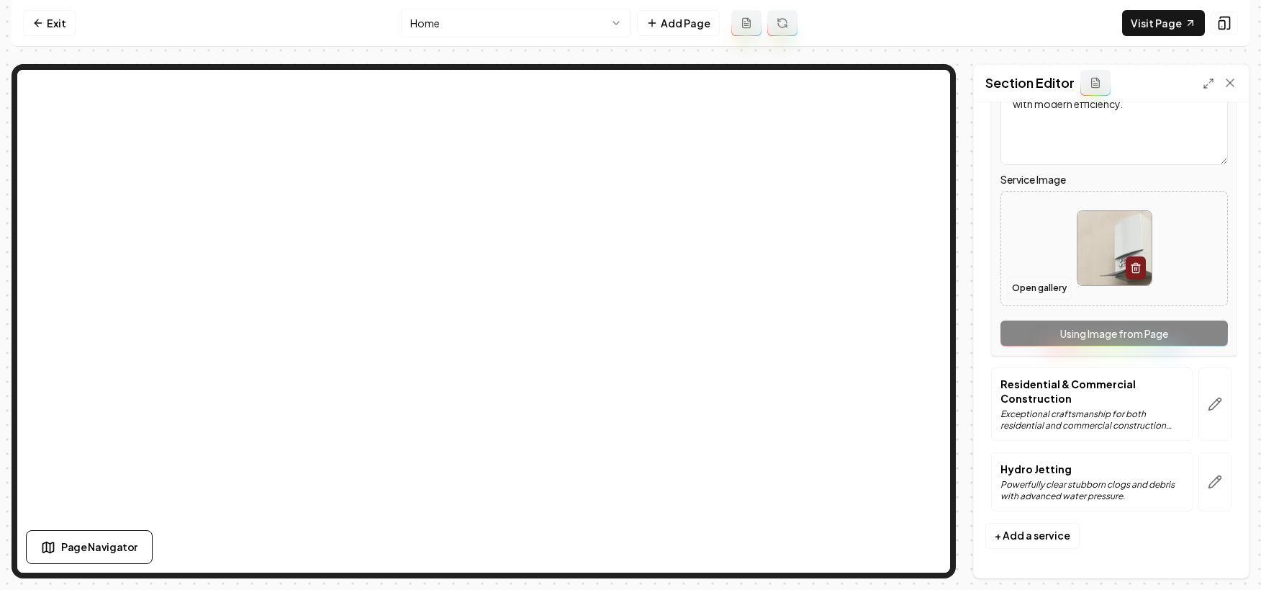
click at [1038, 285] on button "Open gallery" at bounding box center [1039, 287] width 65 height 23
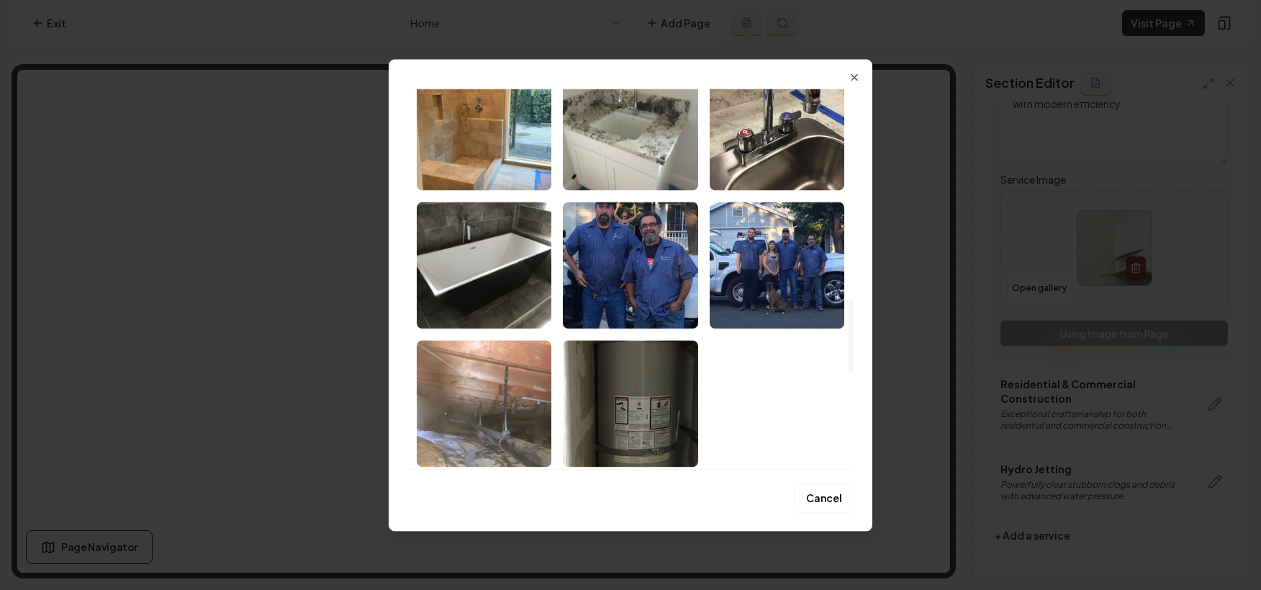
scroll to position [1595, 0]
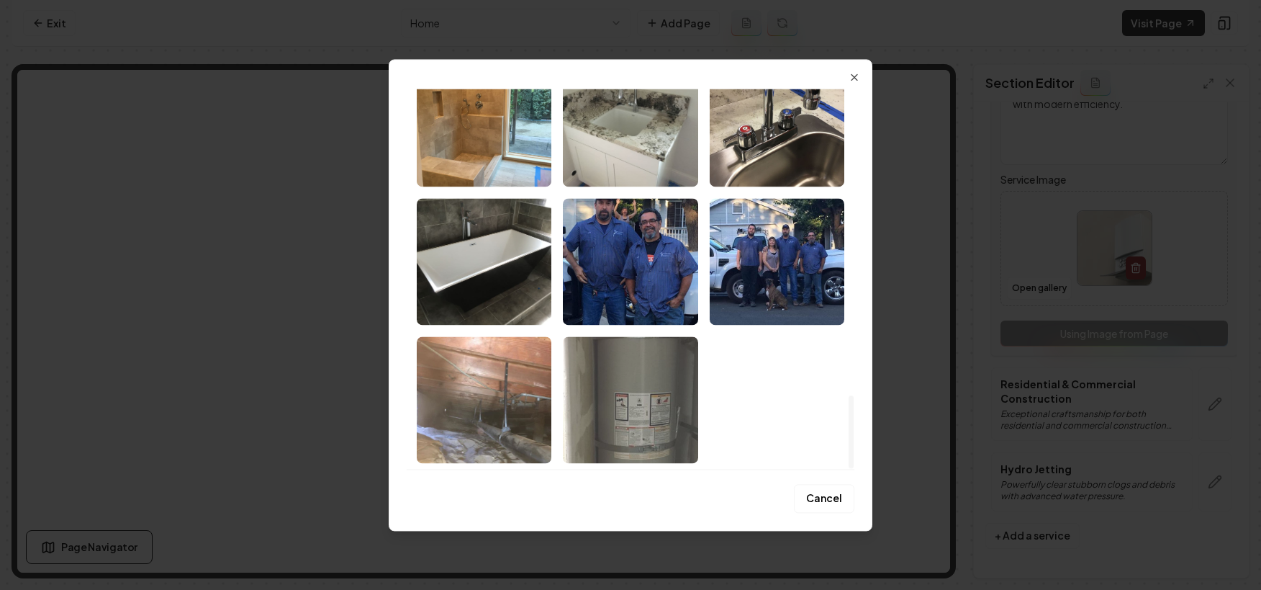
click at [646, 401] on img "Select image image_68a798195c7cd75eb8599162.jpeg" at bounding box center [630, 399] width 135 height 127
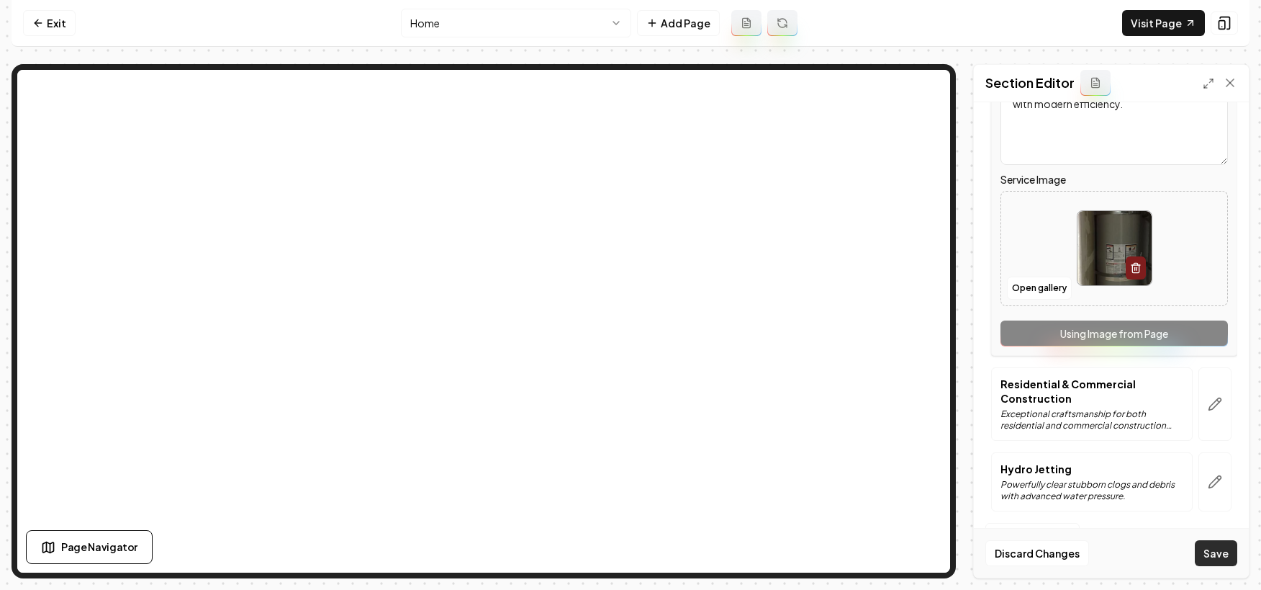
click at [1204, 560] on button "Save" at bounding box center [1216, 553] width 42 height 26
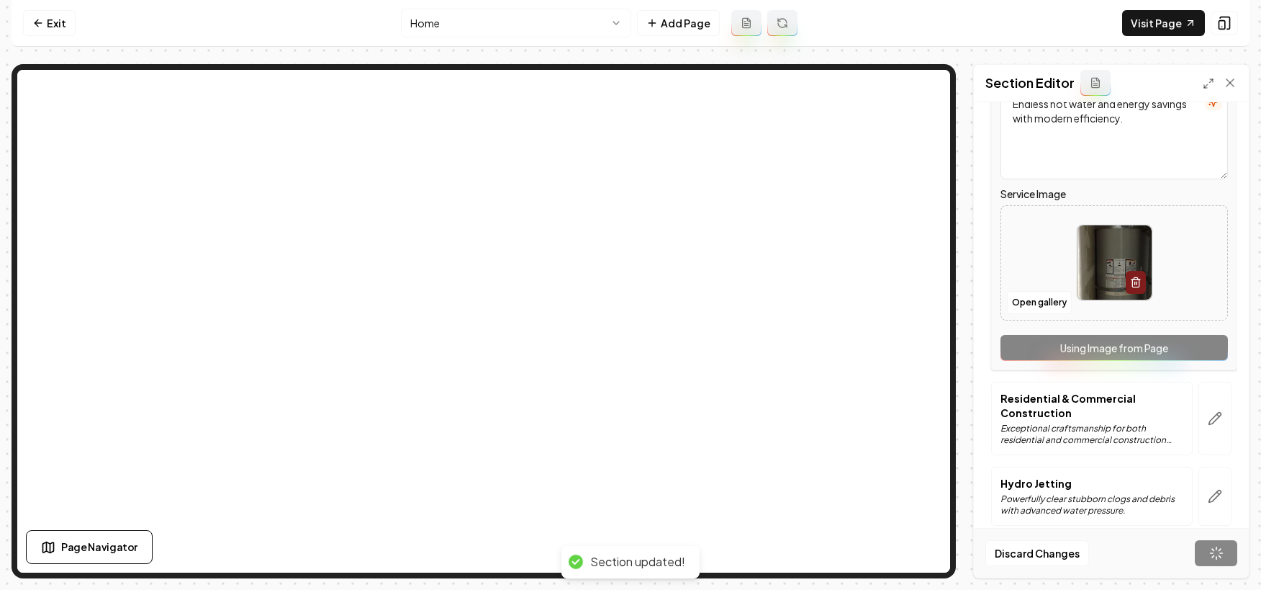
scroll to position [138, 0]
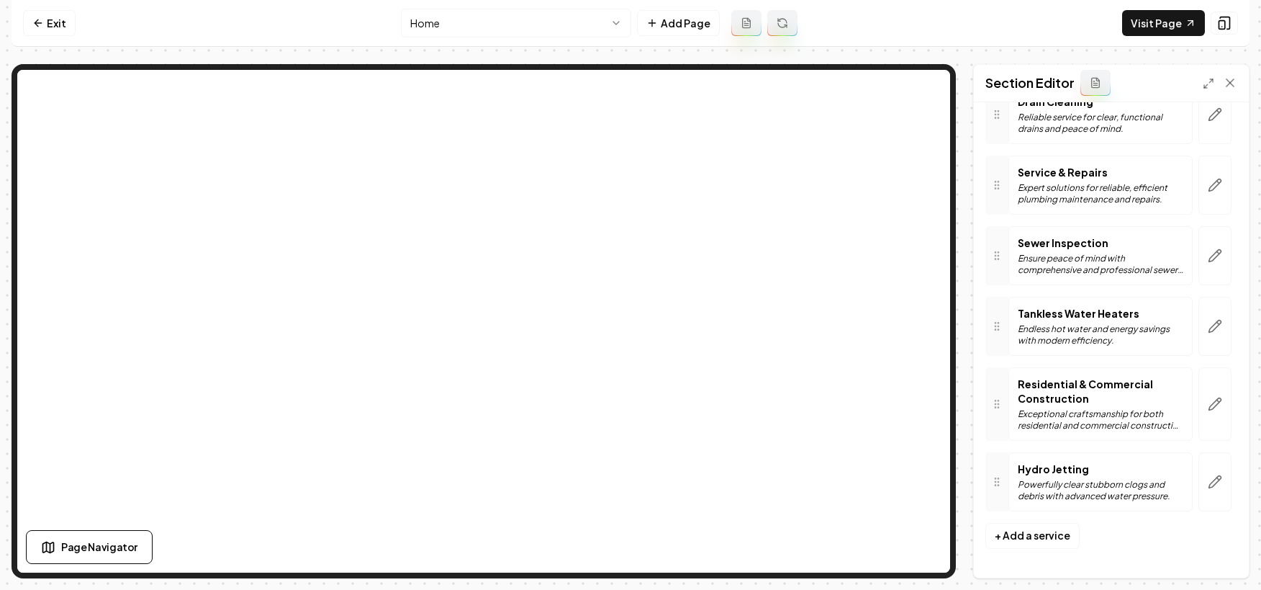
click at [18, 22] on nav "Exit Home Add Page Visit Page" at bounding box center [631, 23] width 1238 height 47
click at [35, 24] on icon at bounding box center [38, 23] width 12 height 12
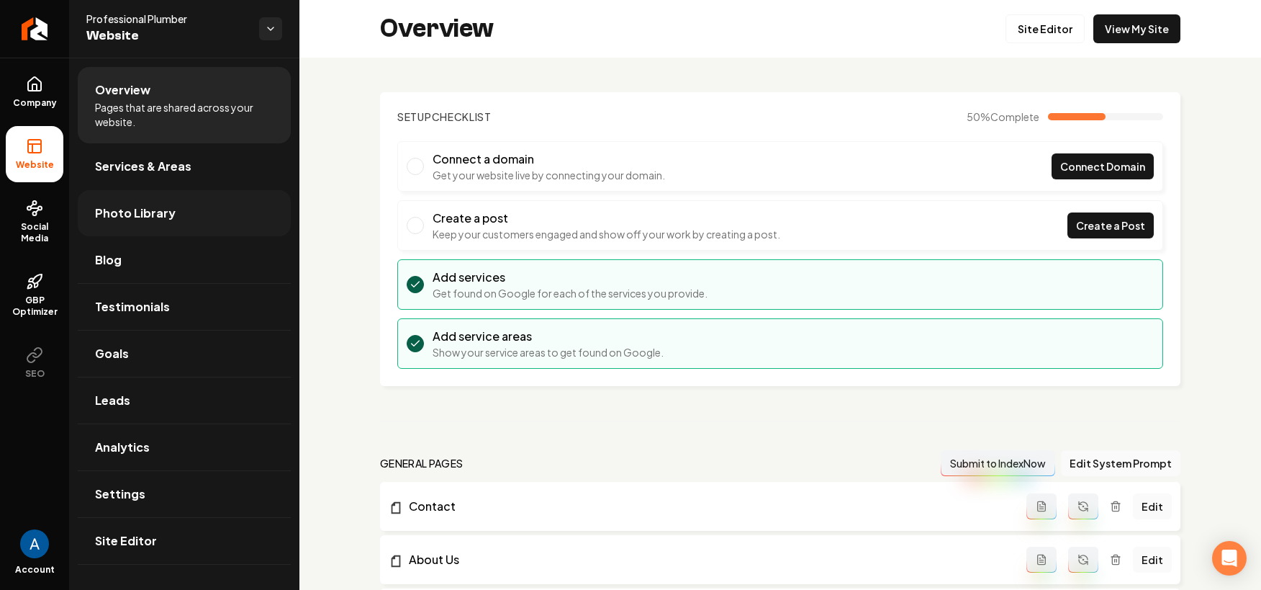
click at [123, 210] on span "Photo Library" at bounding box center [135, 212] width 81 height 17
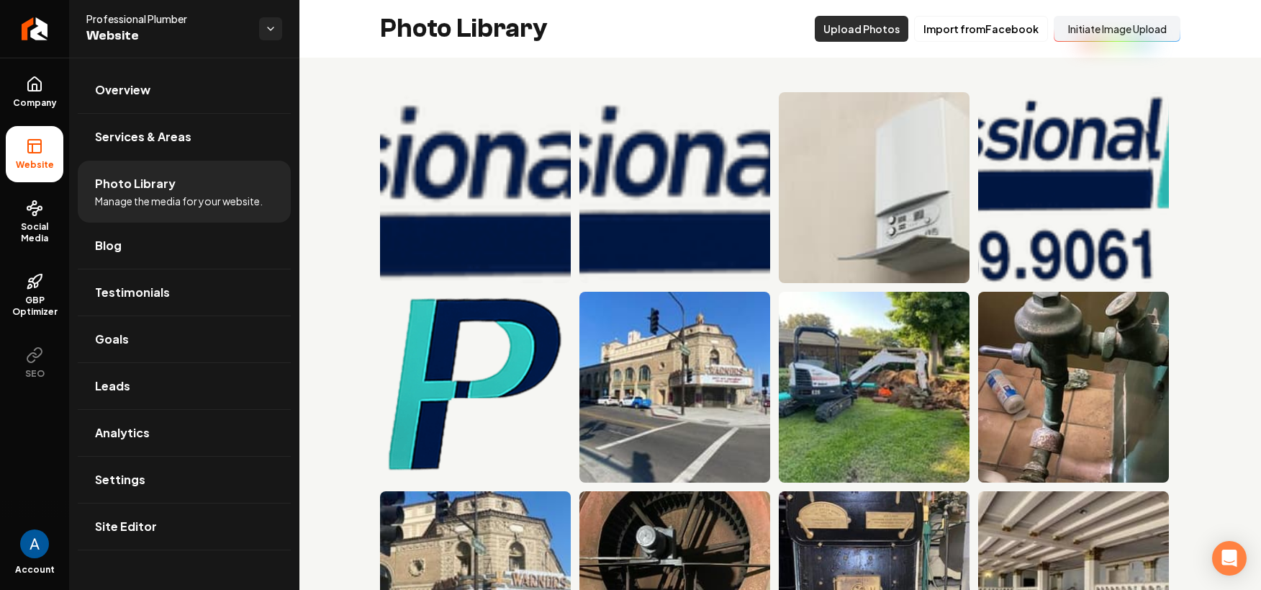
click at [863, 25] on button "Upload Photos" at bounding box center [862, 29] width 94 height 26
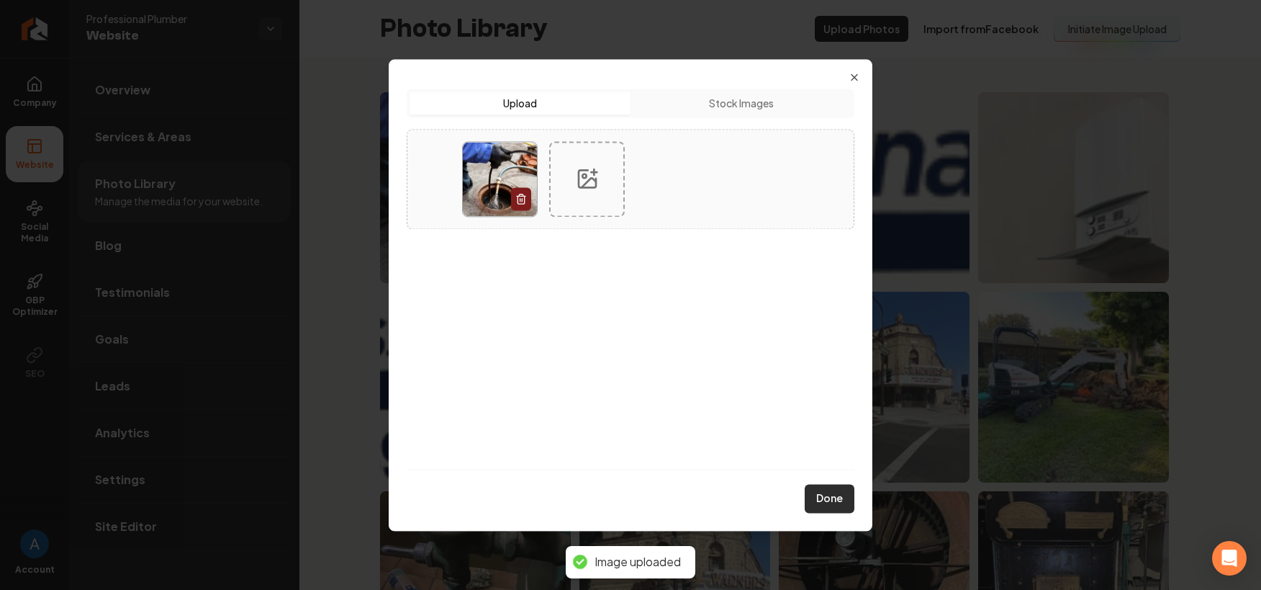
click at [825, 507] on button "Done" at bounding box center [830, 498] width 50 height 29
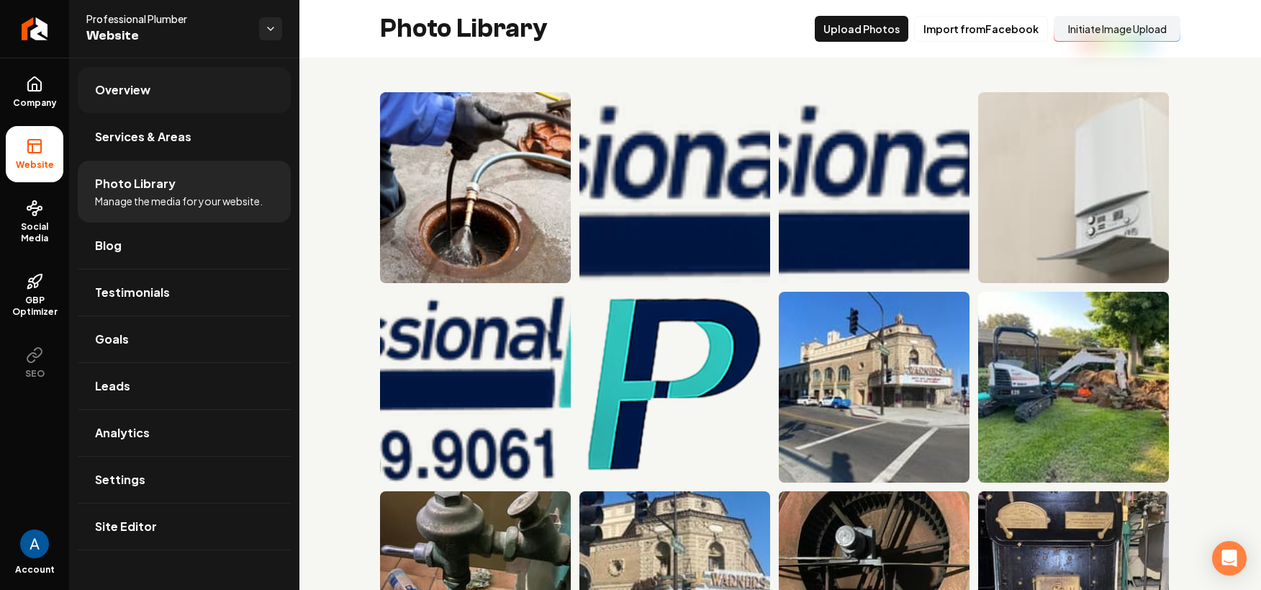
click at [139, 103] on link "Overview" at bounding box center [184, 90] width 213 height 46
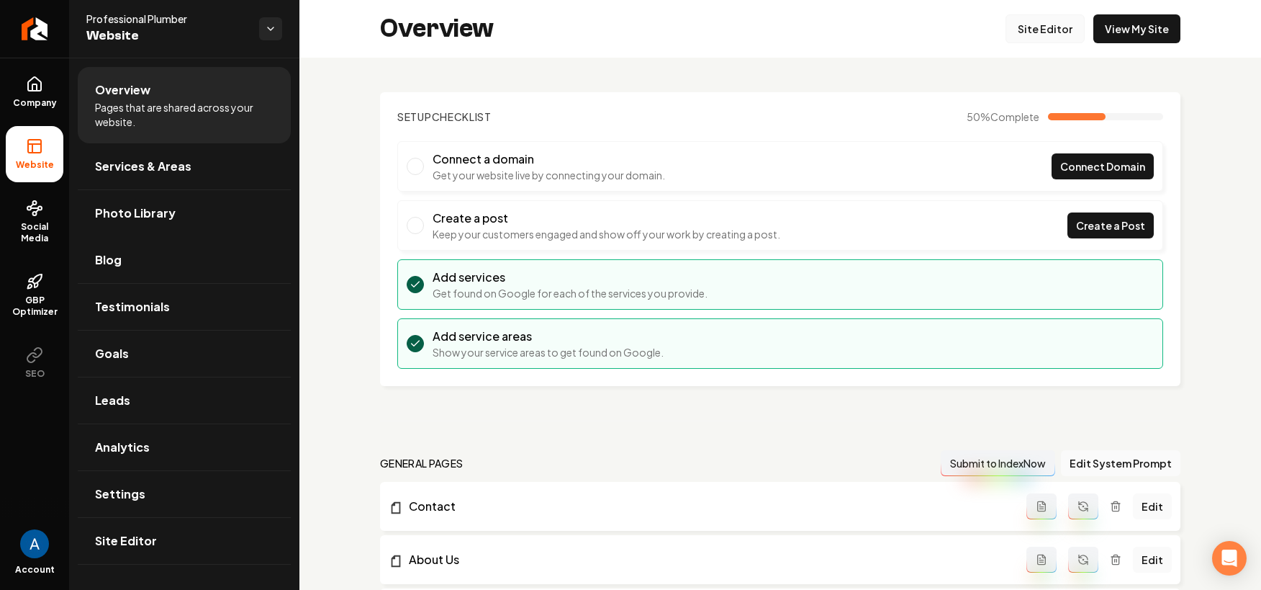
click at [1022, 29] on link "Site Editor" at bounding box center [1045, 28] width 79 height 29
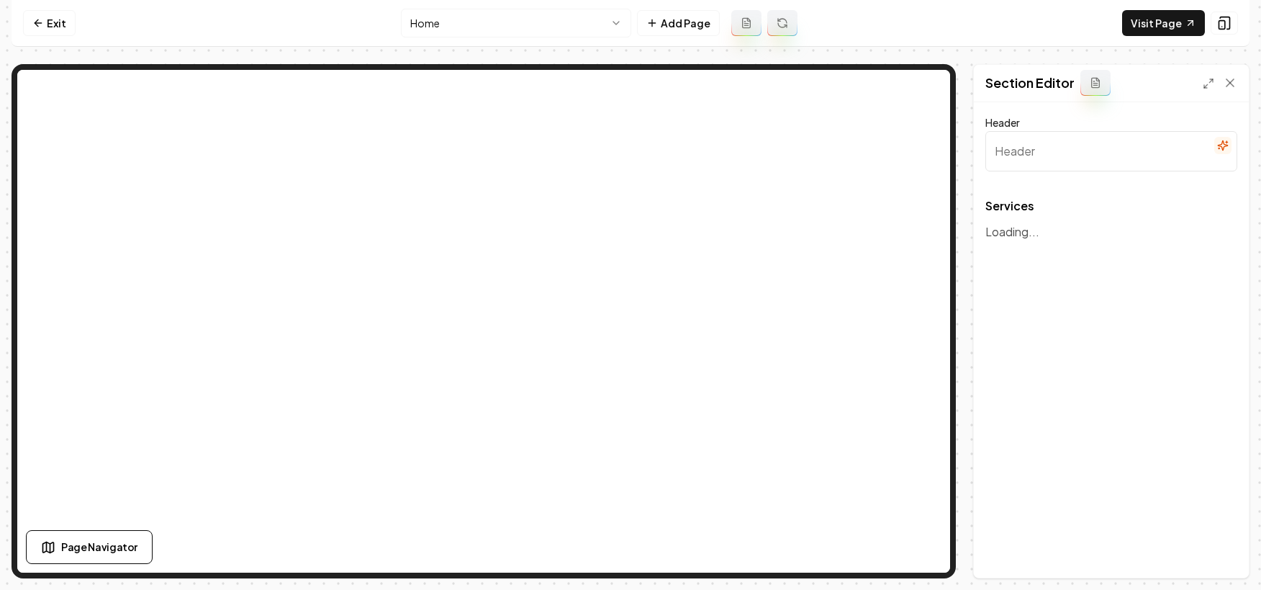
type input "Comprehensive Plumbing Solutions for Every Need"
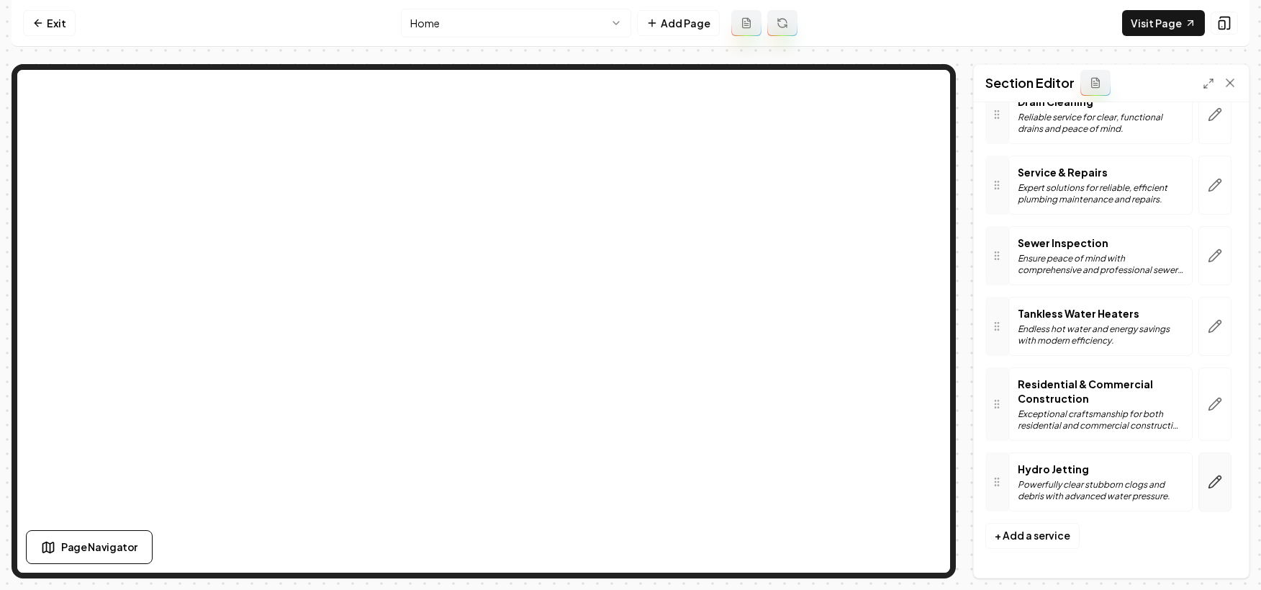
click at [1208, 481] on icon "button" at bounding box center [1215, 481] width 14 height 14
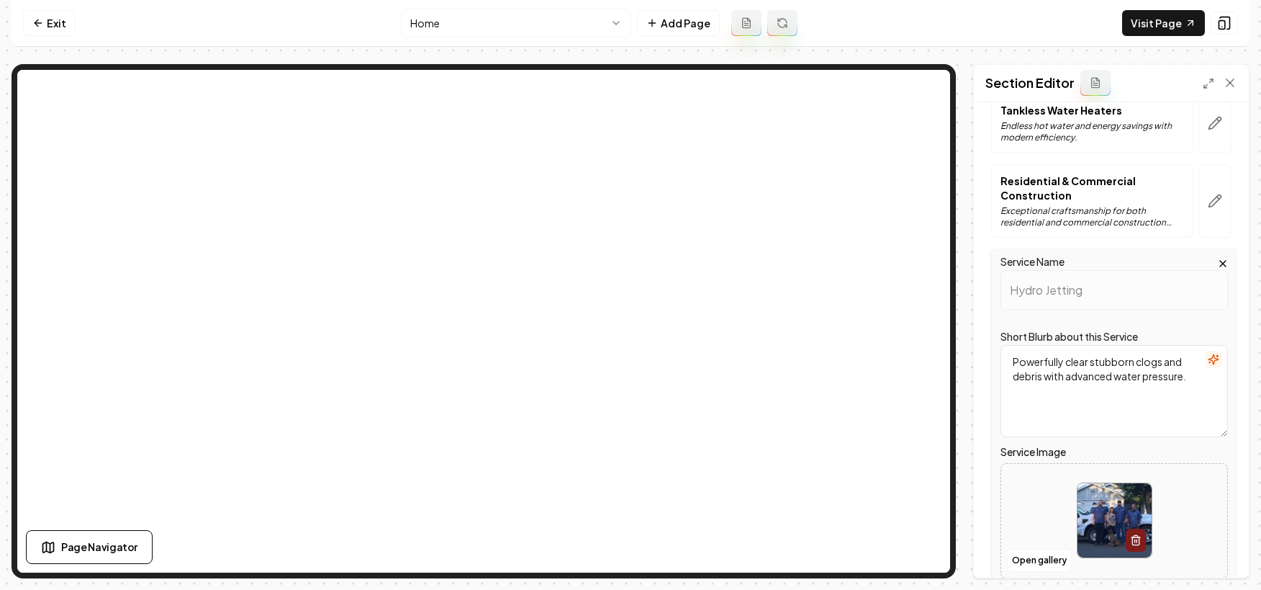
scroll to position [350, 0]
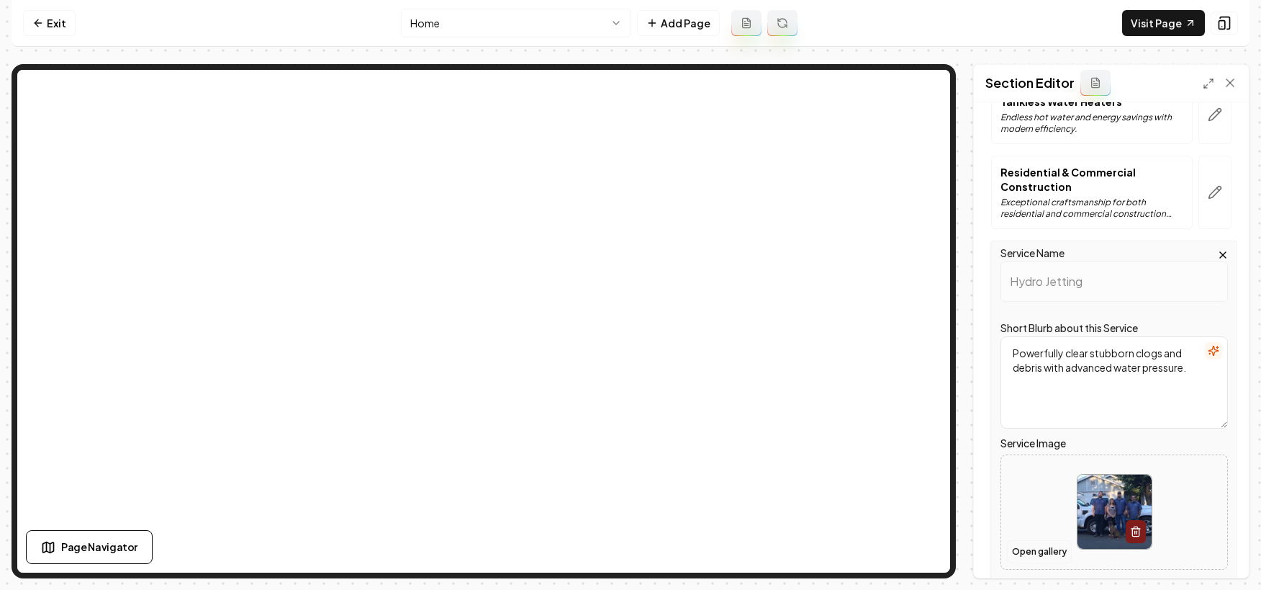
click at [1041, 552] on button "Open gallery" at bounding box center [1039, 551] width 65 height 23
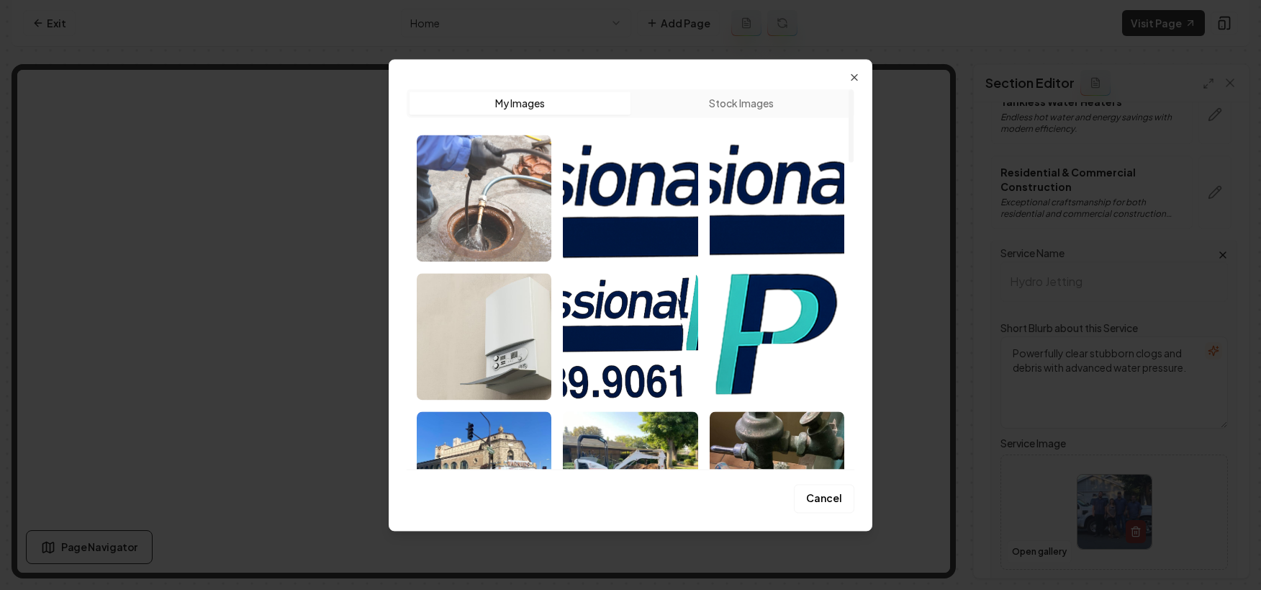
click at [496, 211] on img "Select image image_68a7af685c7cd75eb80af8d0.png" at bounding box center [484, 198] width 135 height 127
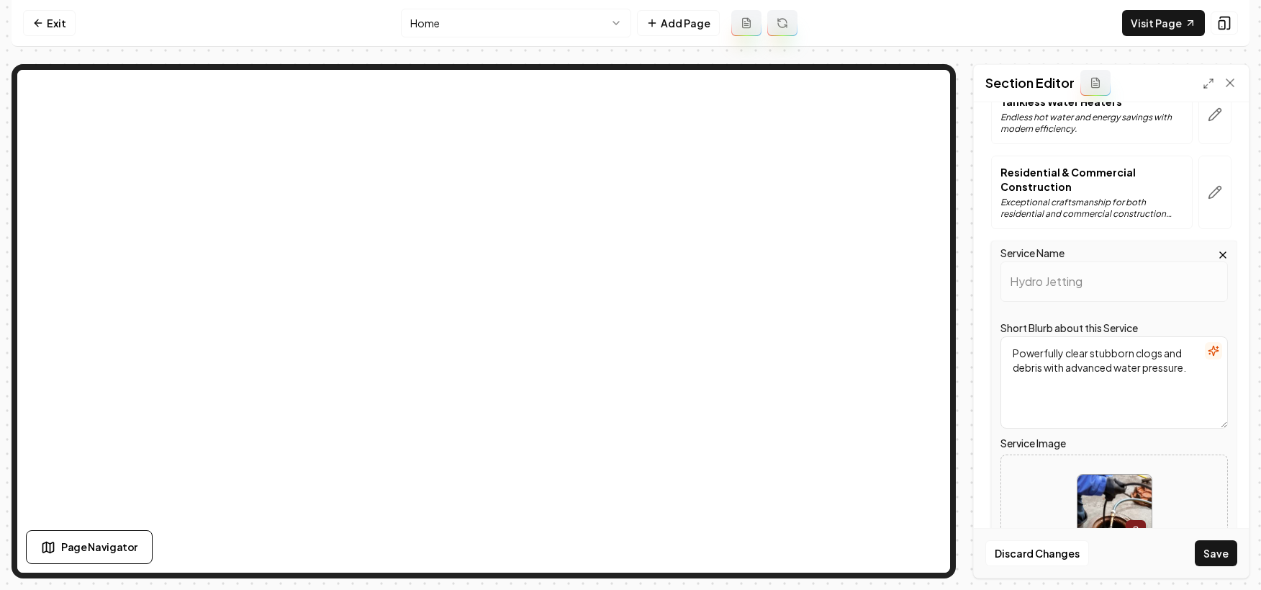
click at [1212, 561] on button "Save" at bounding box center [1216, 553] width 42 height 26
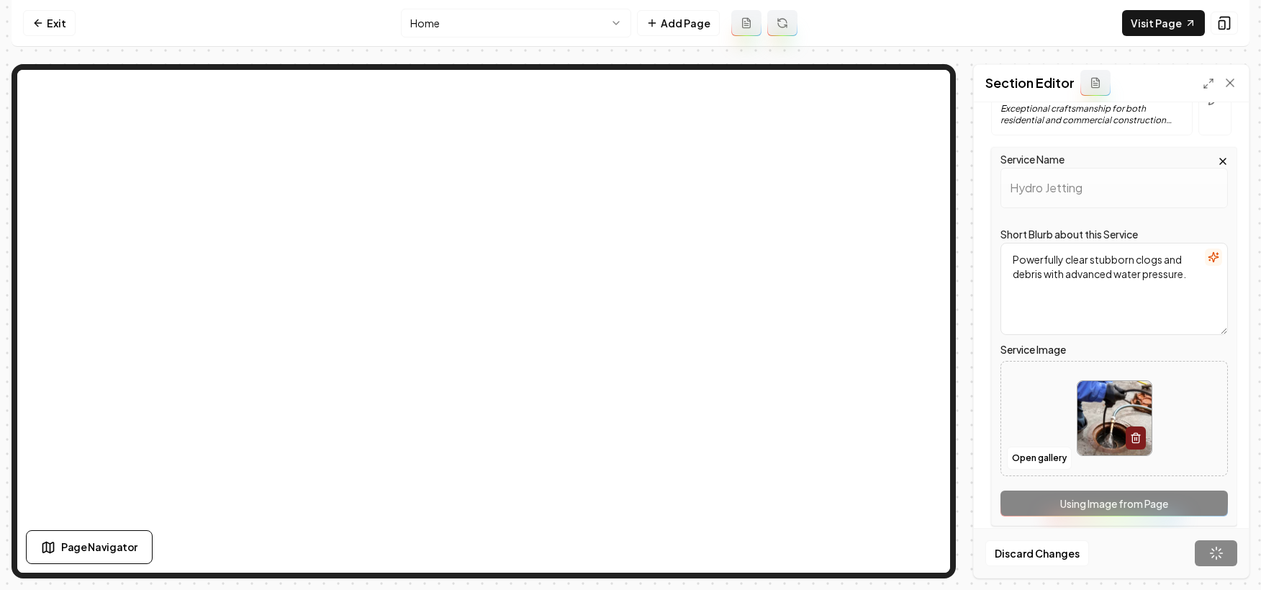
scroll to position [138, 0]
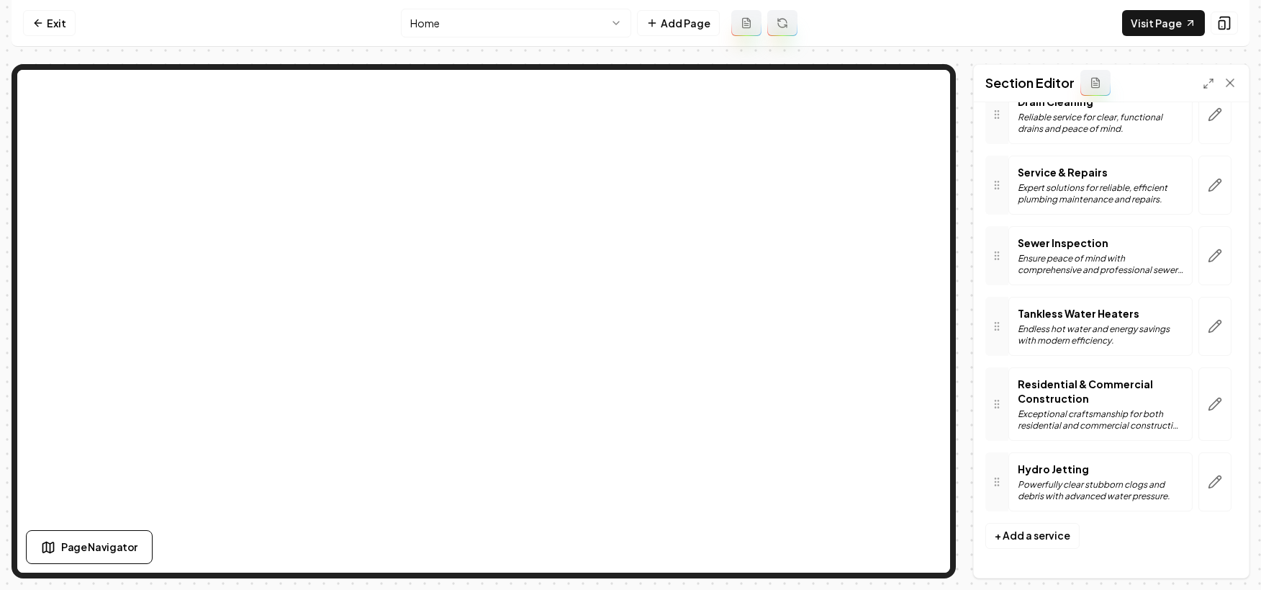
click at [968, 494] on div "Page Settings Section Editor Header Comprehensive Plumbing Solutions for Every …" at bounding box center [631, 321] width 1238 height 514
click at [53, 19] on link "Exit" at bounding box center [49, 23] width 53 height 26
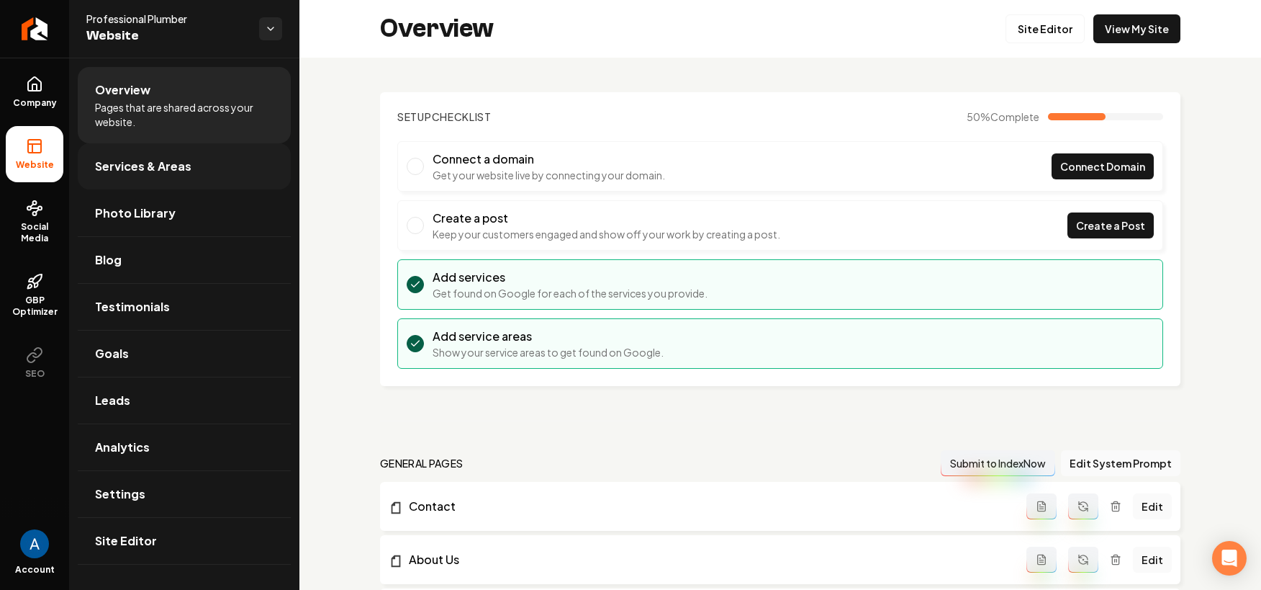
click at [158, 162] on span "Services & Areas" at bounding box center [143, 166] width 96 height 17
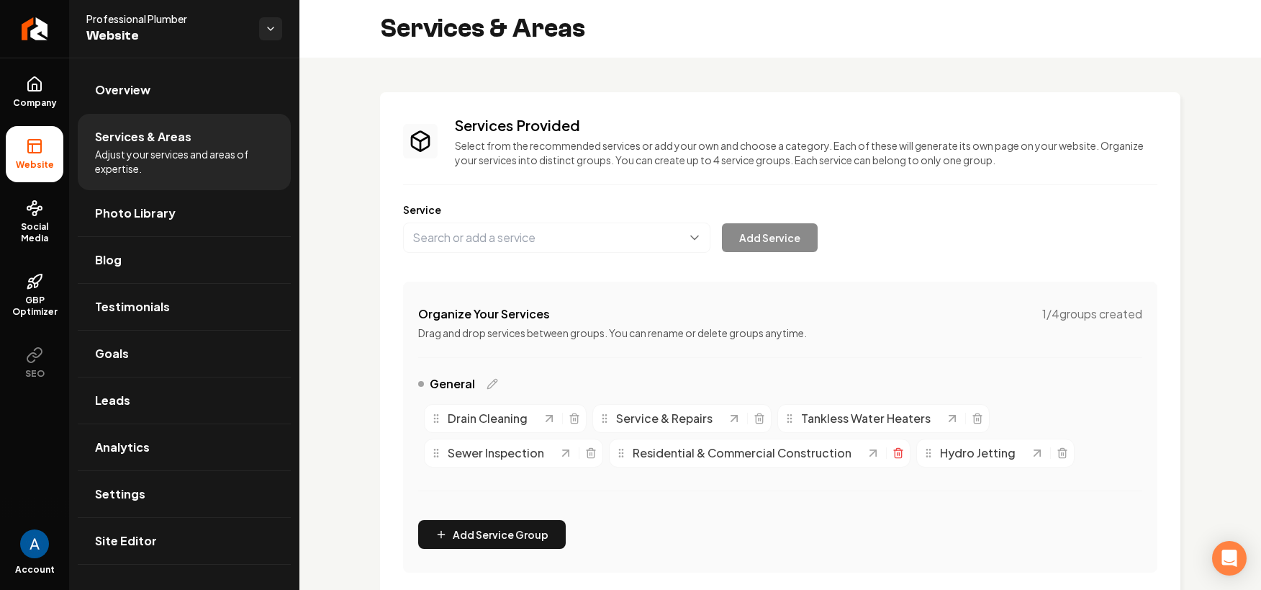
click at [897, 456] on icon "Main content area" at bounding box center [899, 453] width 12 height 12
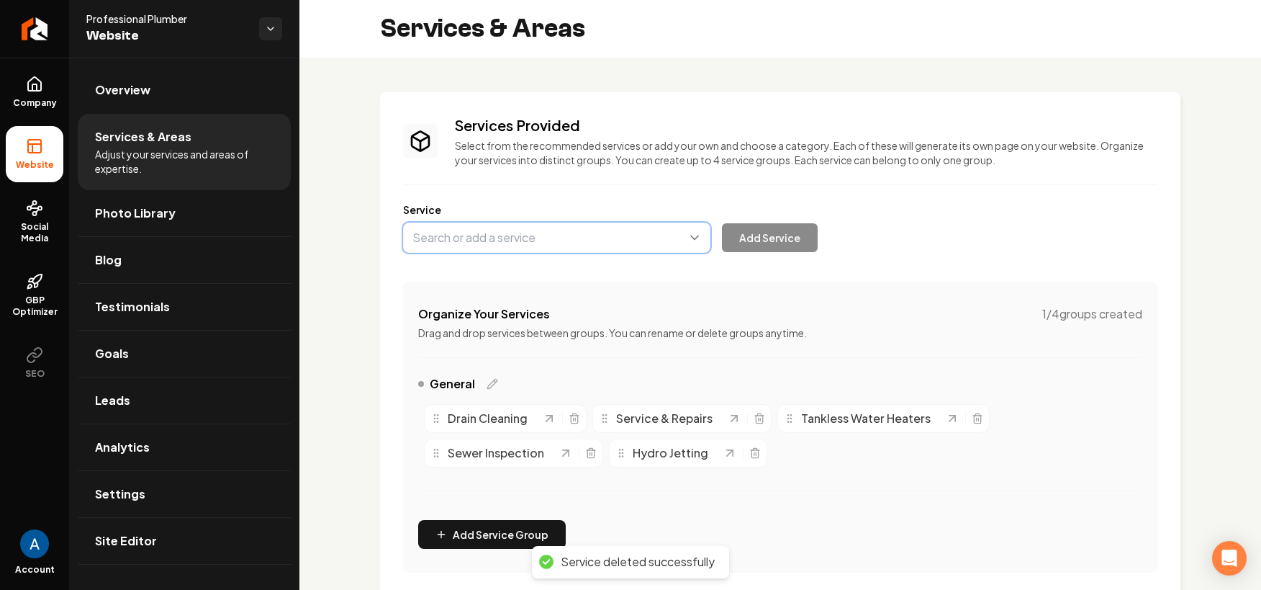
click at [526, 245] on button "Main content area" at bounding box center [556, 237] width 307 height 30
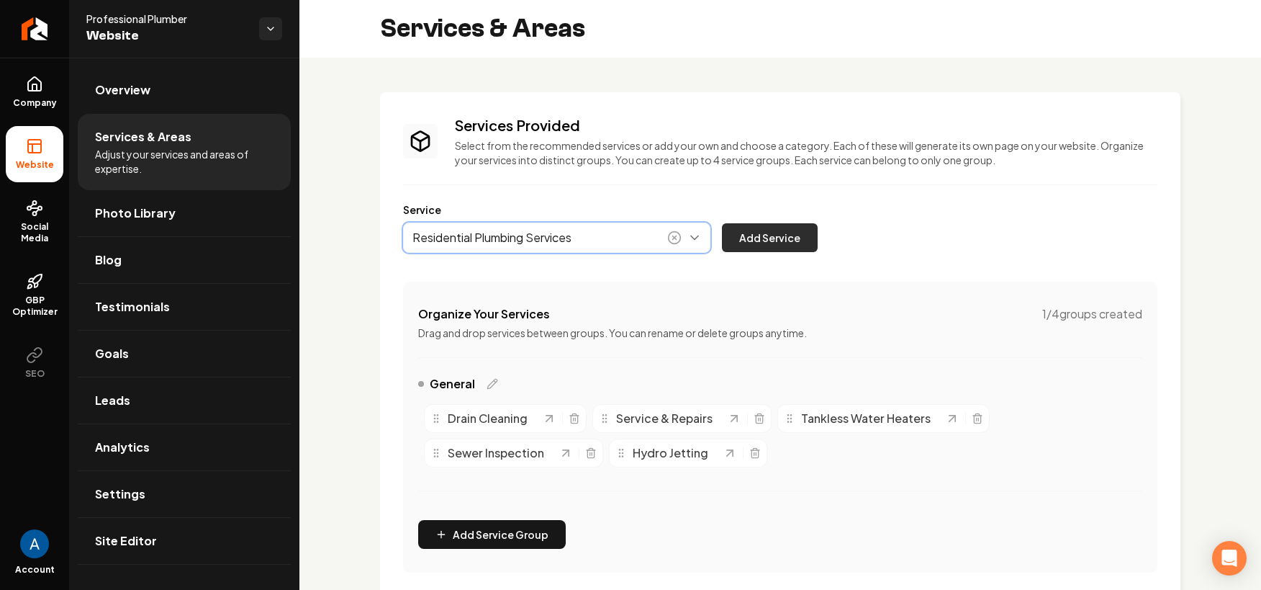
type input "Residential Plumbing Services"
click at [753, 241] on button "Add Service" at bounding box center [770, 237] width 96 height 29
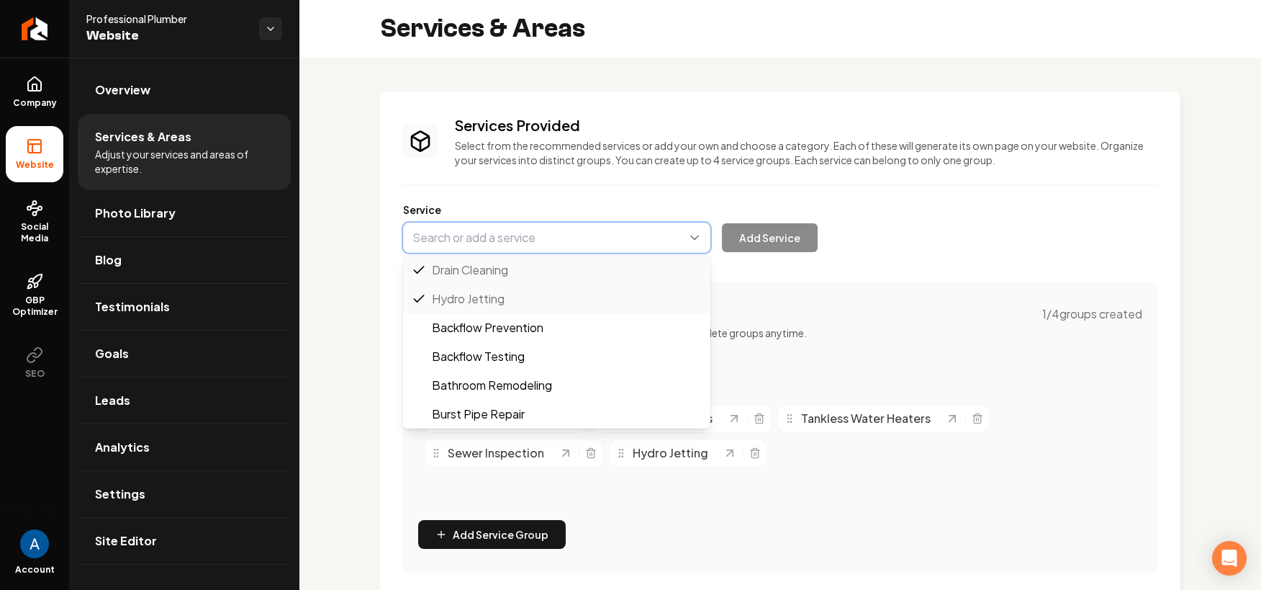
click at [504, 237] on button "Main content area" at bounding box center [556, 237] width 307 height 30
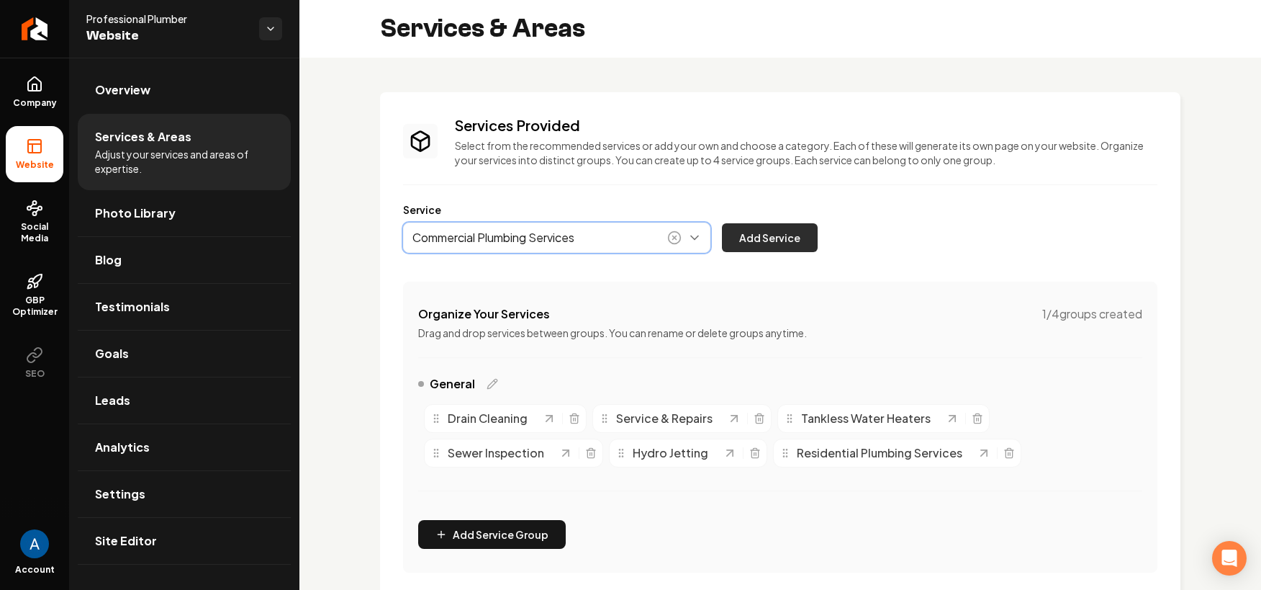
type input "Commercial Plumbing Services"
click at [731, 243] on button "Add Service" at bounding box center [770, 237] width 96 height 29
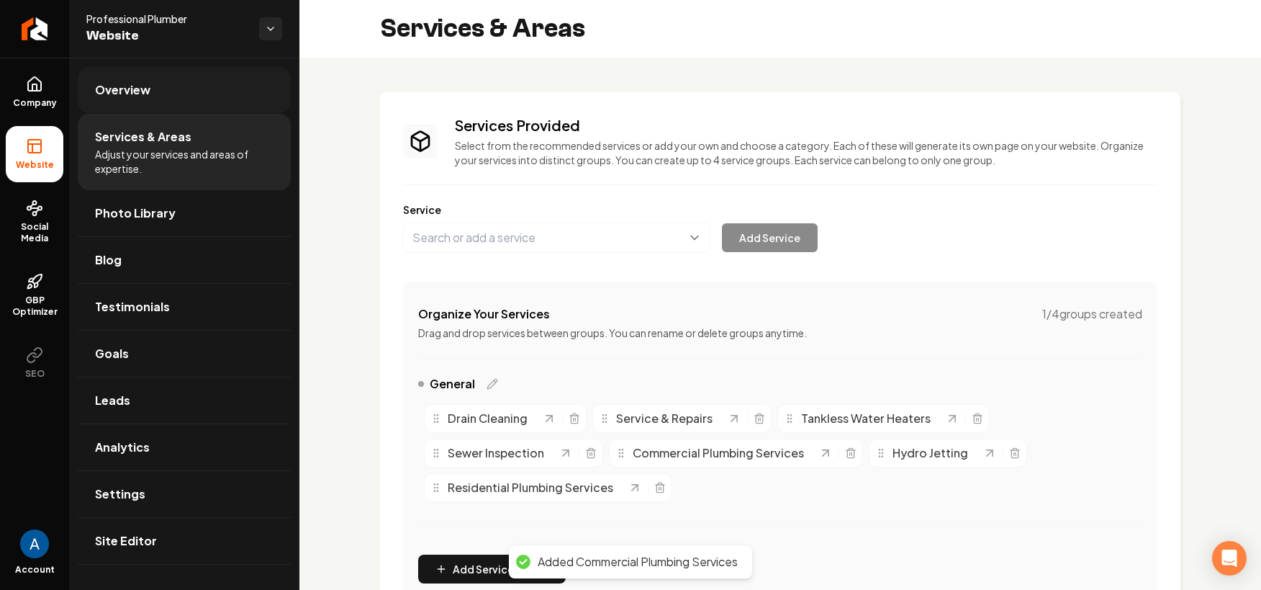
click at [132, 102] on link "Overview" at bounding box center [184, 90] width 213 height 46
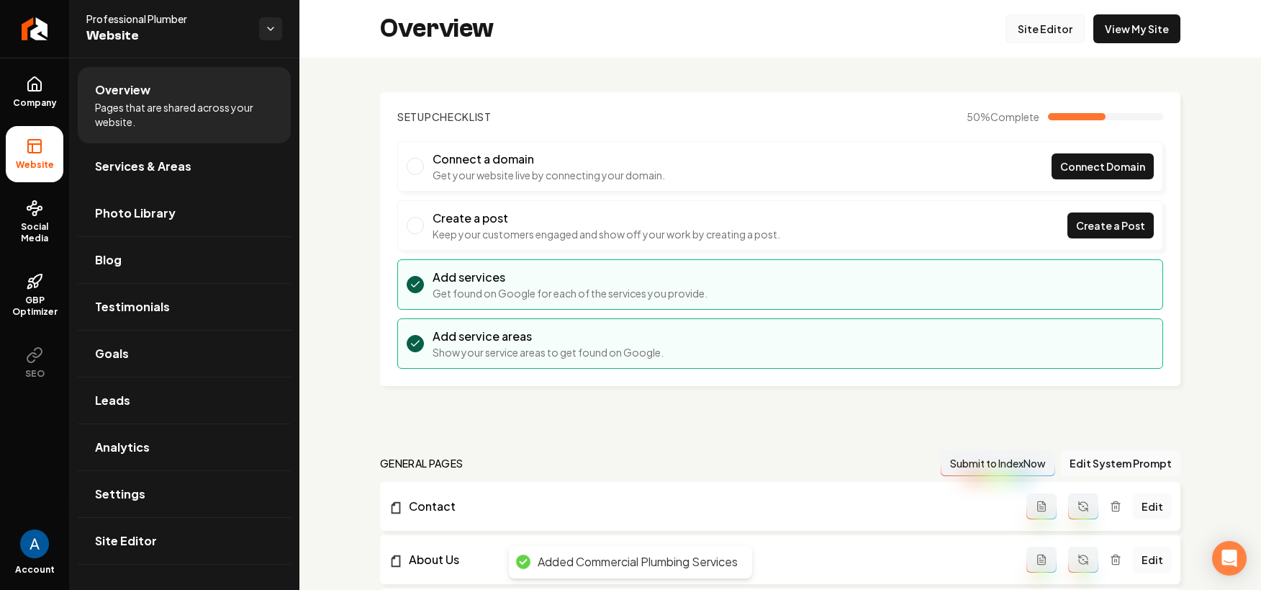
click at [1018, 30] on link "Site Editor" at bounding box center [1045, 28] width 79 height 29
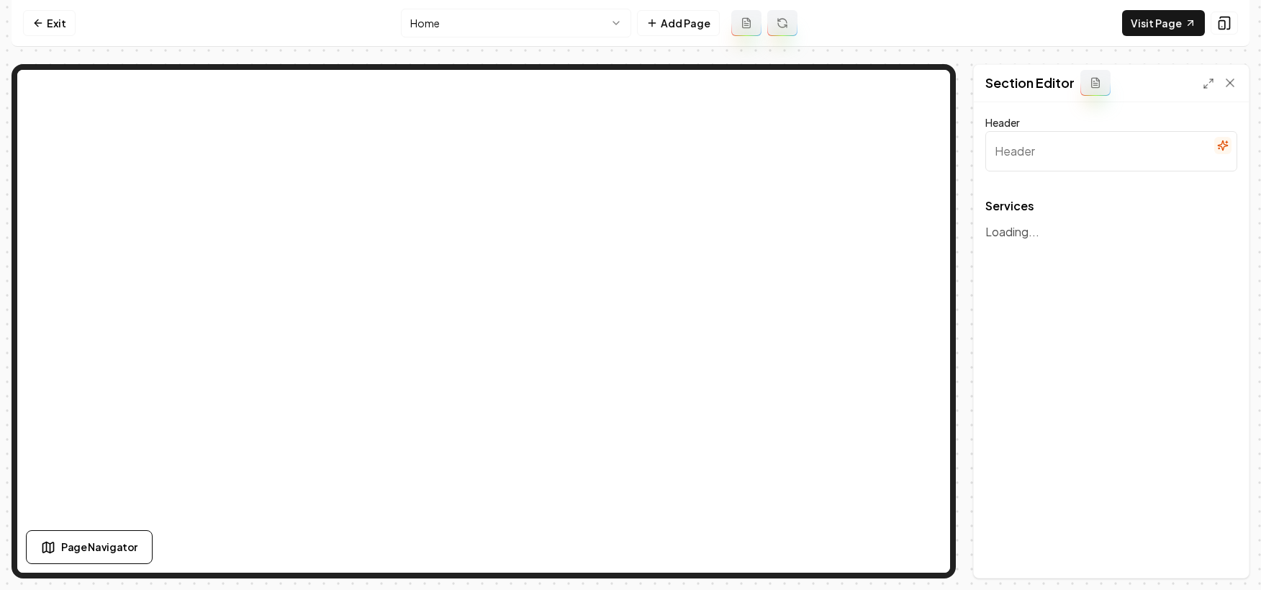
type input "Comprehensive Plumbing Solutions for Every Need"
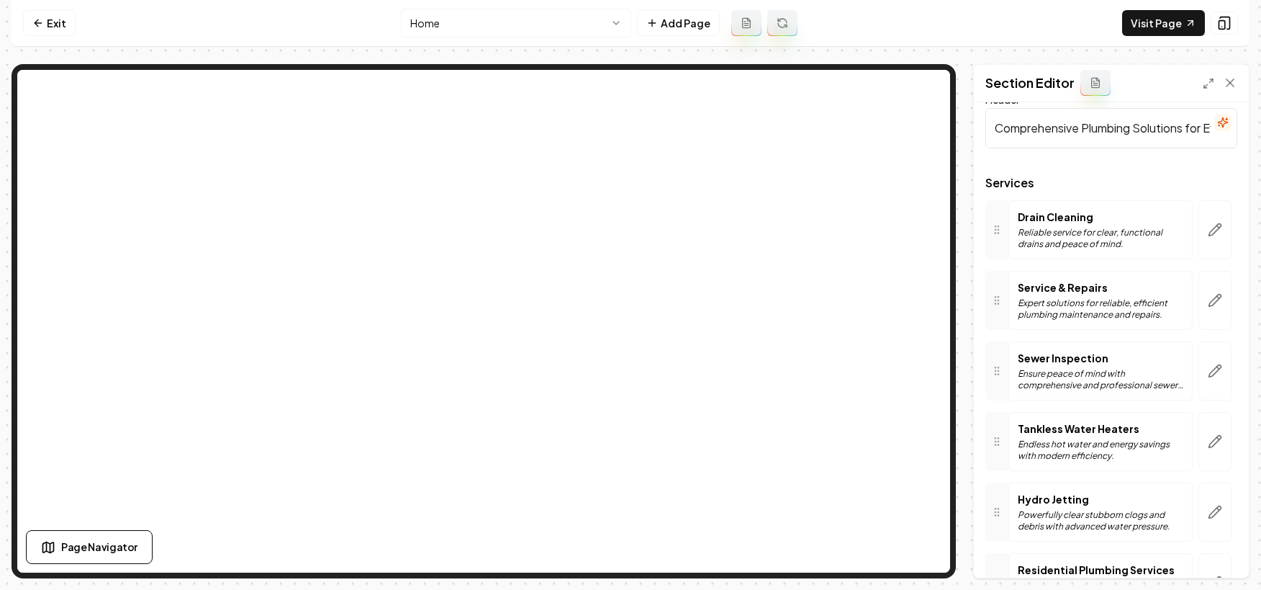
scroll to position [117, 0]
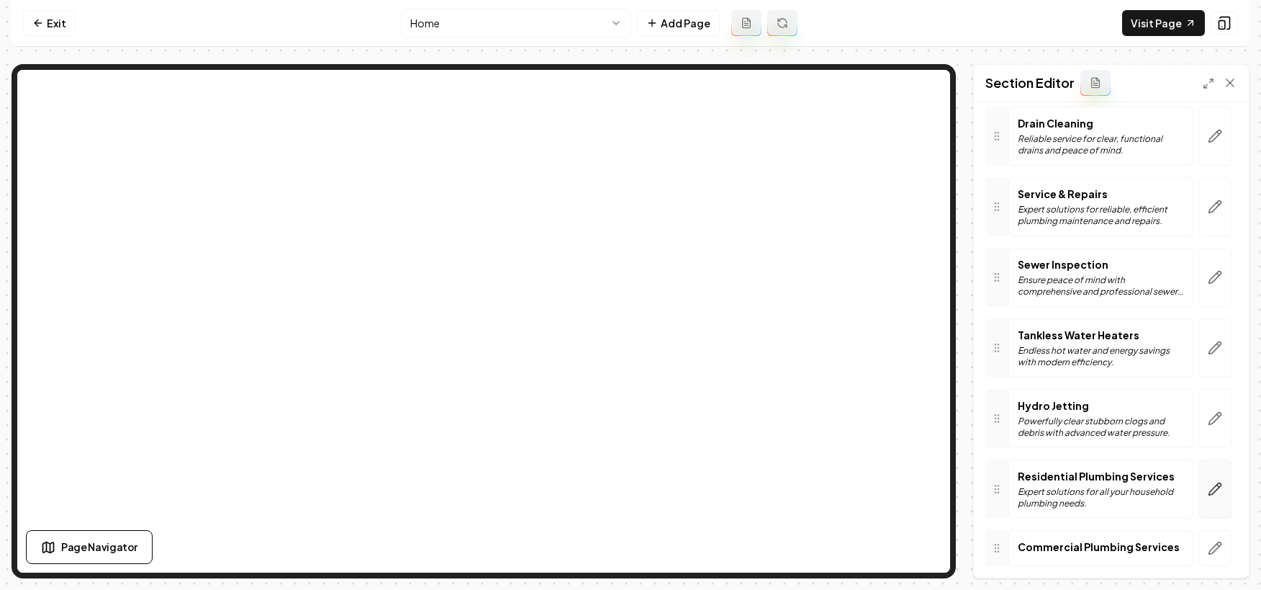
click at [1208, 482] on icon "button" at bounding box center [1215, 489] width 14 height 14
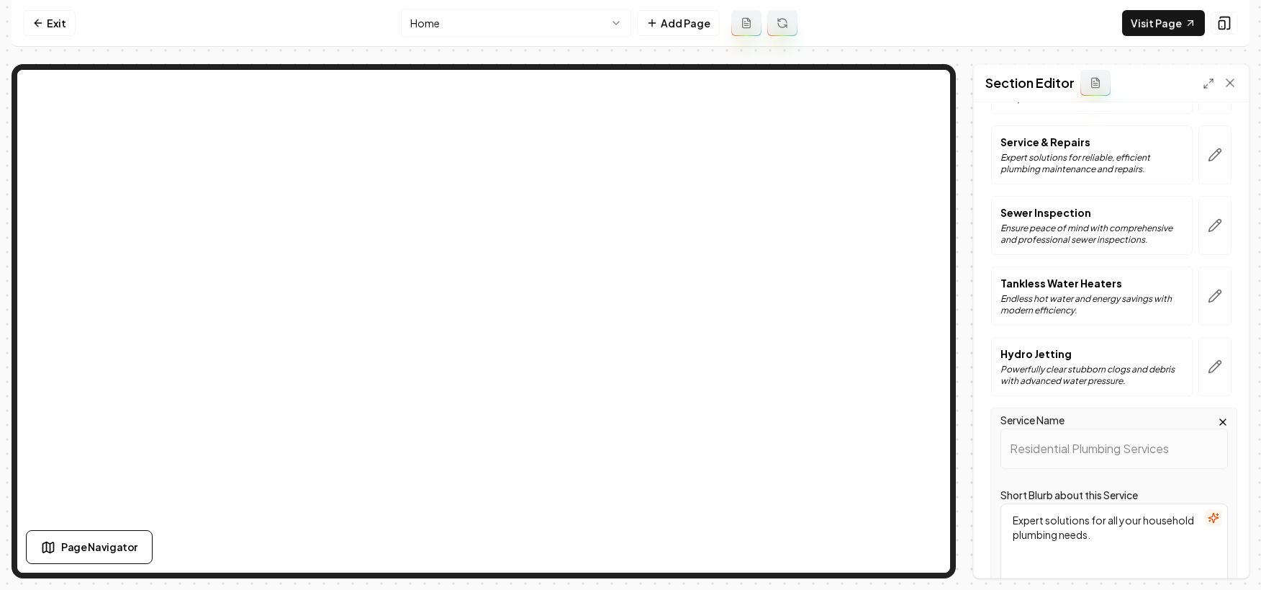
scroll to position [416, 0]
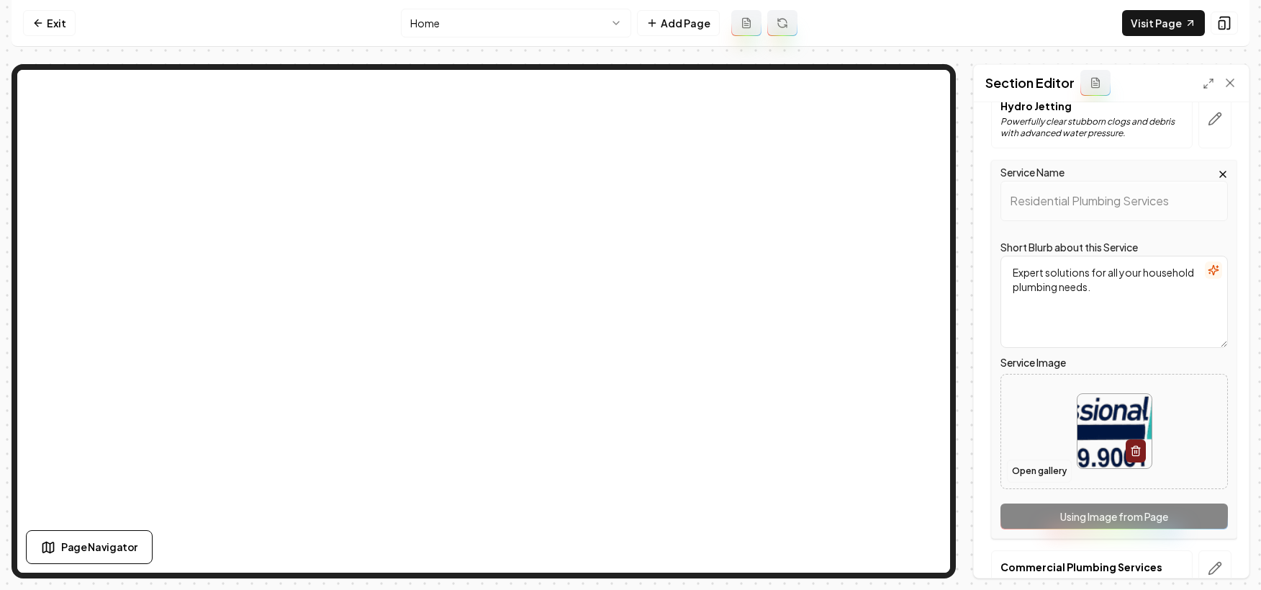
click at [1031, 466] on button "Open gallery" at bounding box center [1039, 470] width 65 height 23
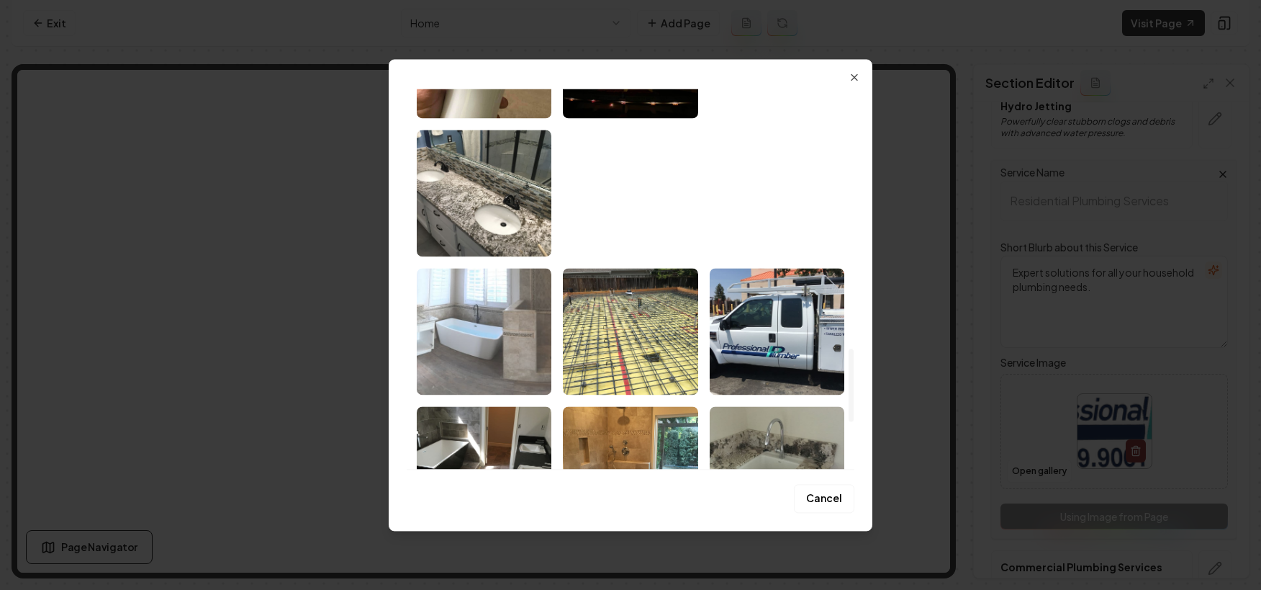
scroll to position [1231, 0]
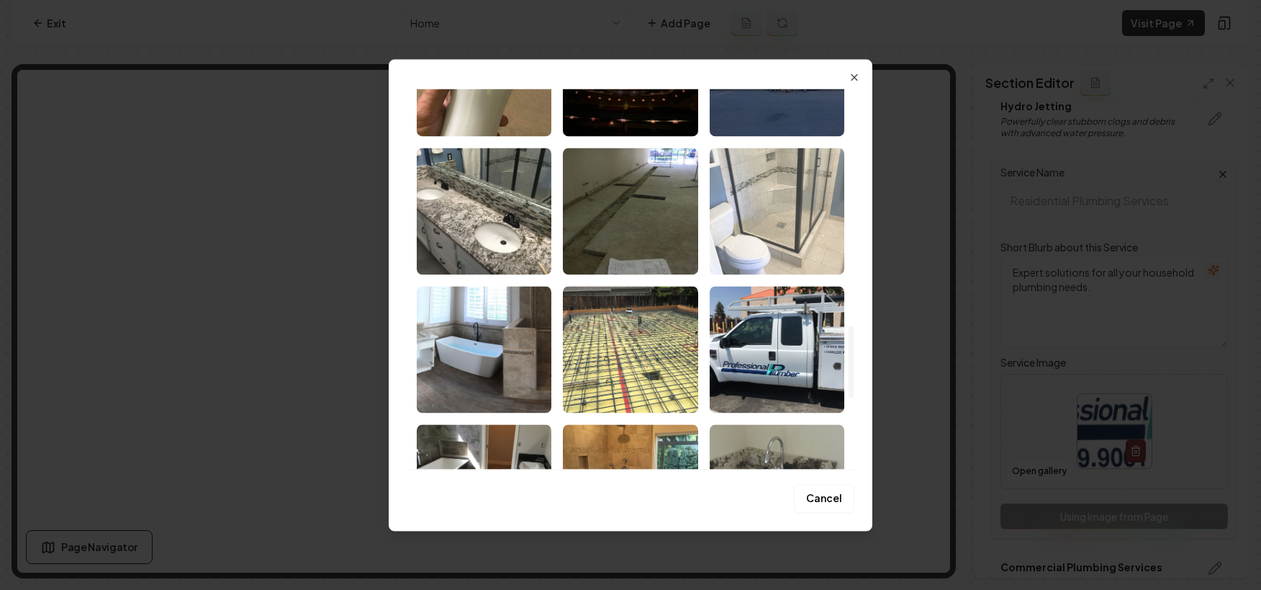
click at [781, 220] on img "Select image image_68a7981a5c7cd75eb85996f6.jpeg" at bounding box center [777, 211] width 135 height 127
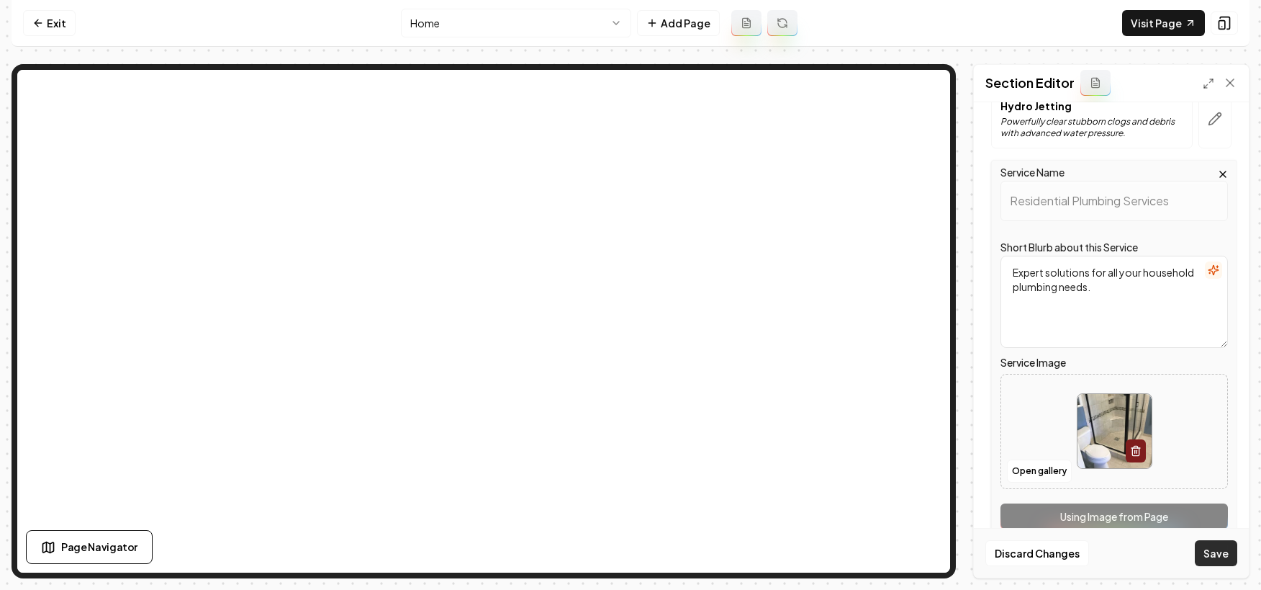
click at [1217, 554] on button "Save" at bounding box center [1216, 553] width 42 height 26
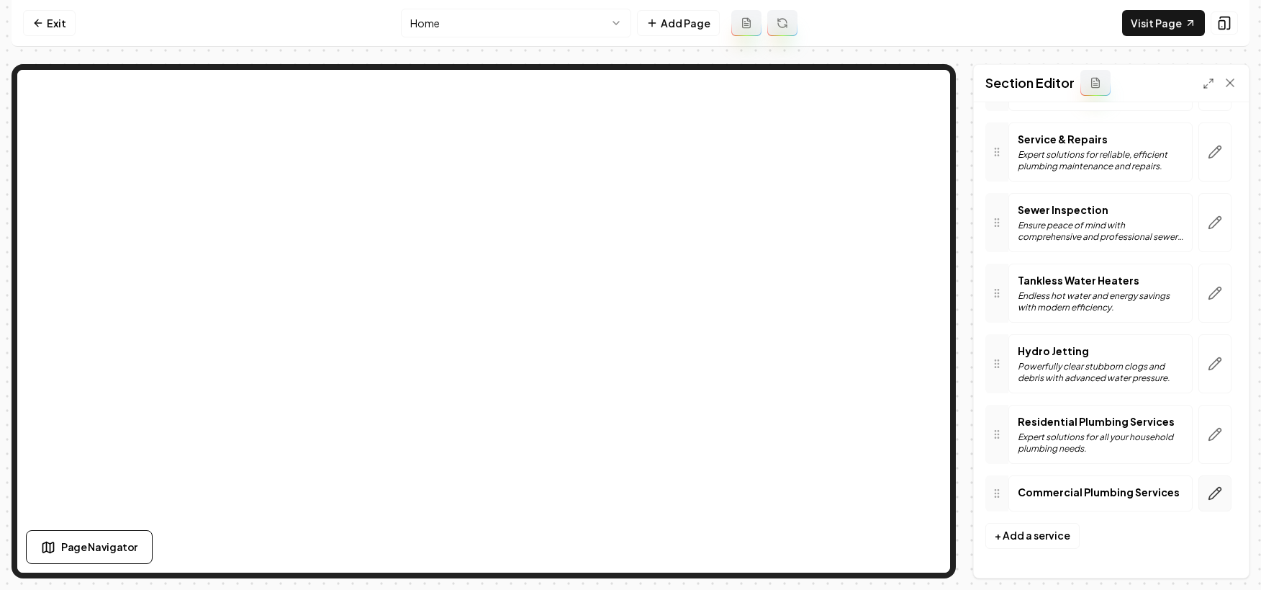
click at [1207, 500] on button "button" at bounding box center [1215, 493] width 33 height 36
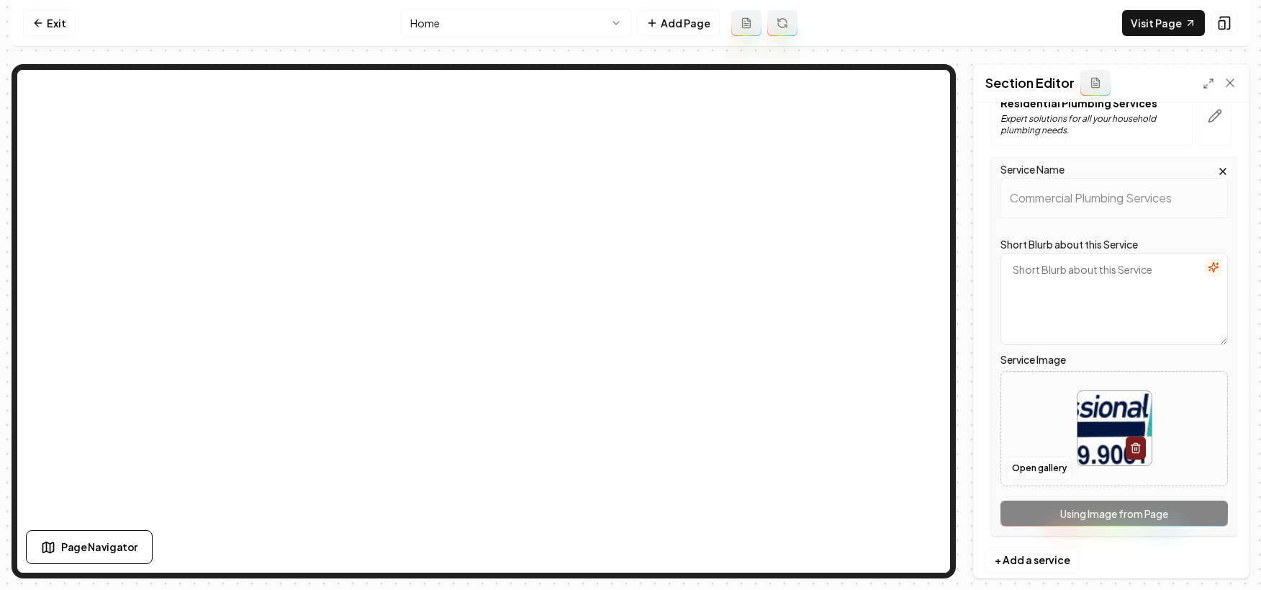
scroll to position [514, 0]
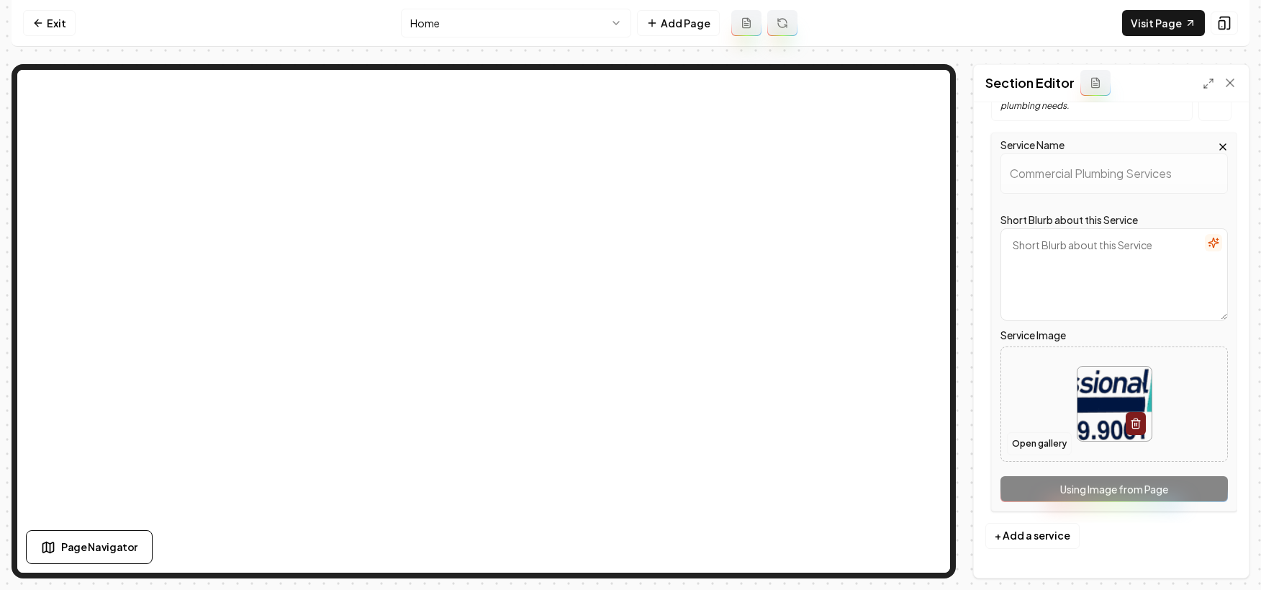
click at [1026, 446] on button "Open gallery" at bounding box center [1039, 443] width 65 height 23
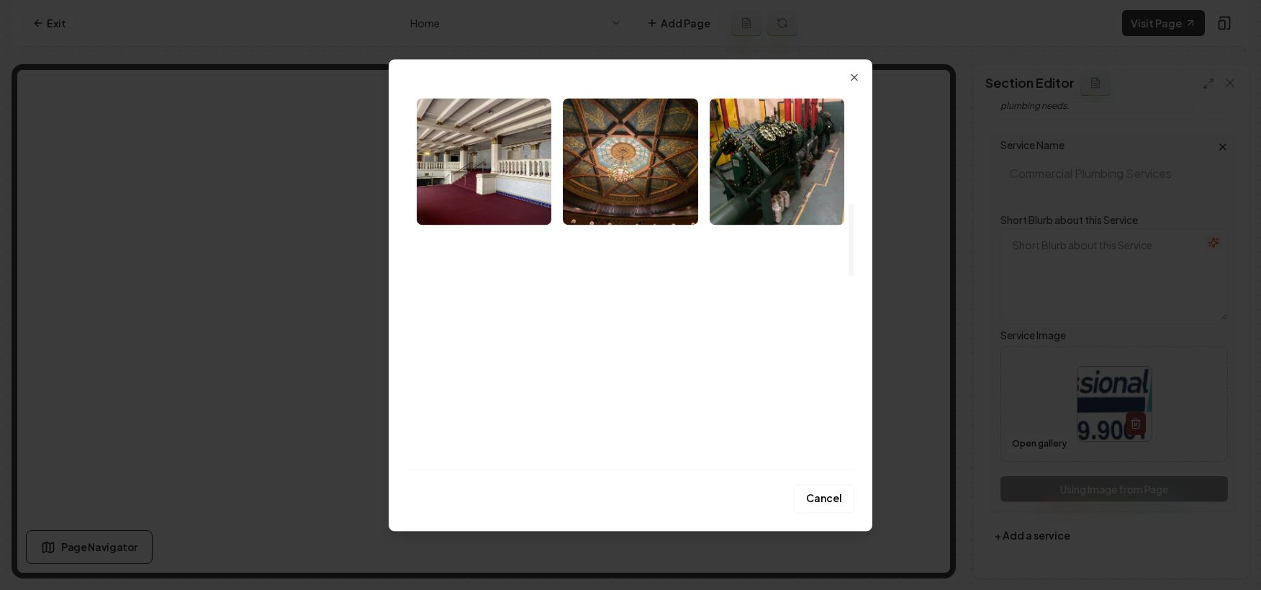
scroll to position [595, 0]
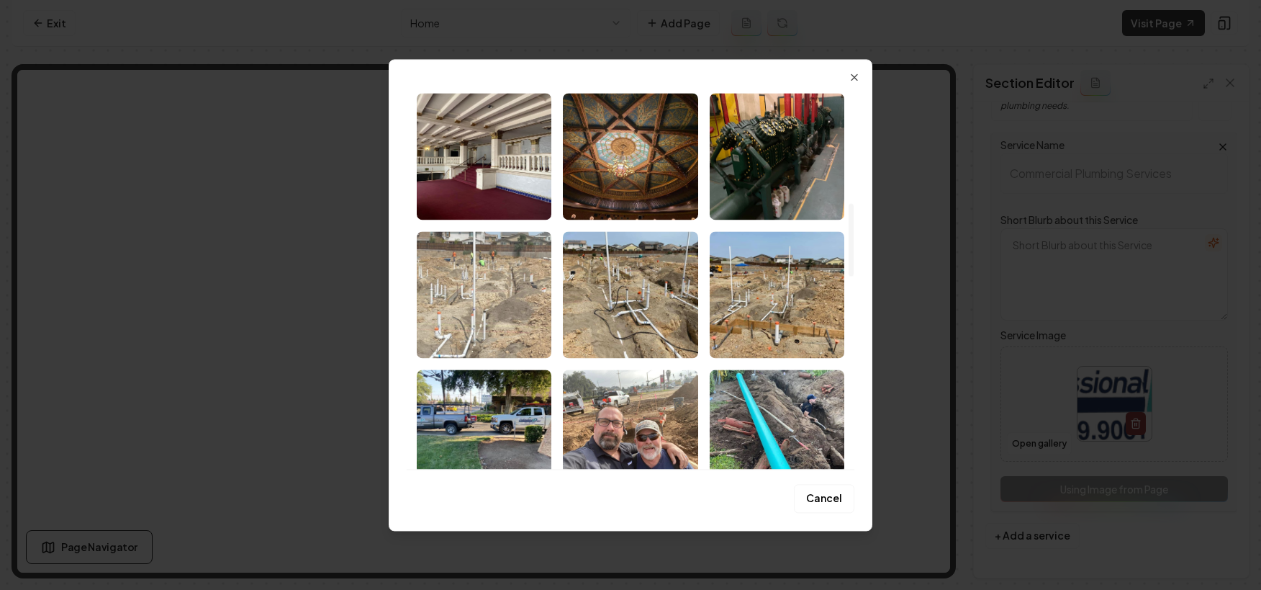
click at [487, 313] on img "Select image image_68a799745c7cd75eb86b17c1.jpeg" at bounding box center [484, 294] width 135 height 127
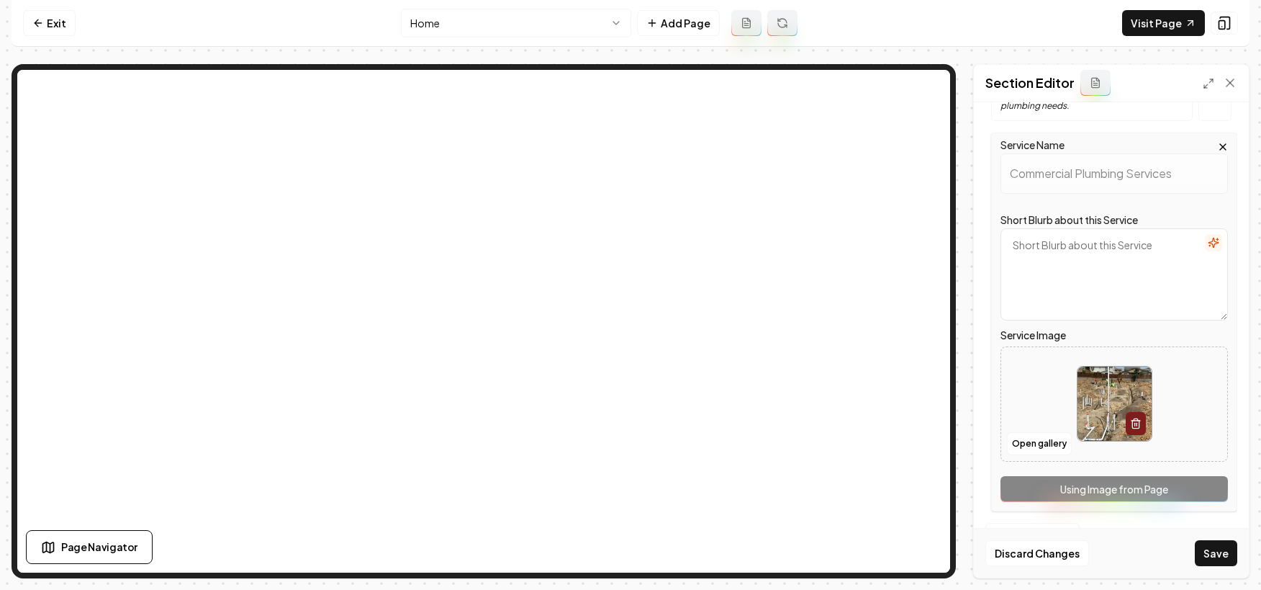
drag, startPoint x: 1235, startPoint y: 557, endPoint x: 1227, endPoint y: 553, distance: 8.4
click at [1235, 556] on button "Save" at bounding box center [1216, 553] width 42 height 26
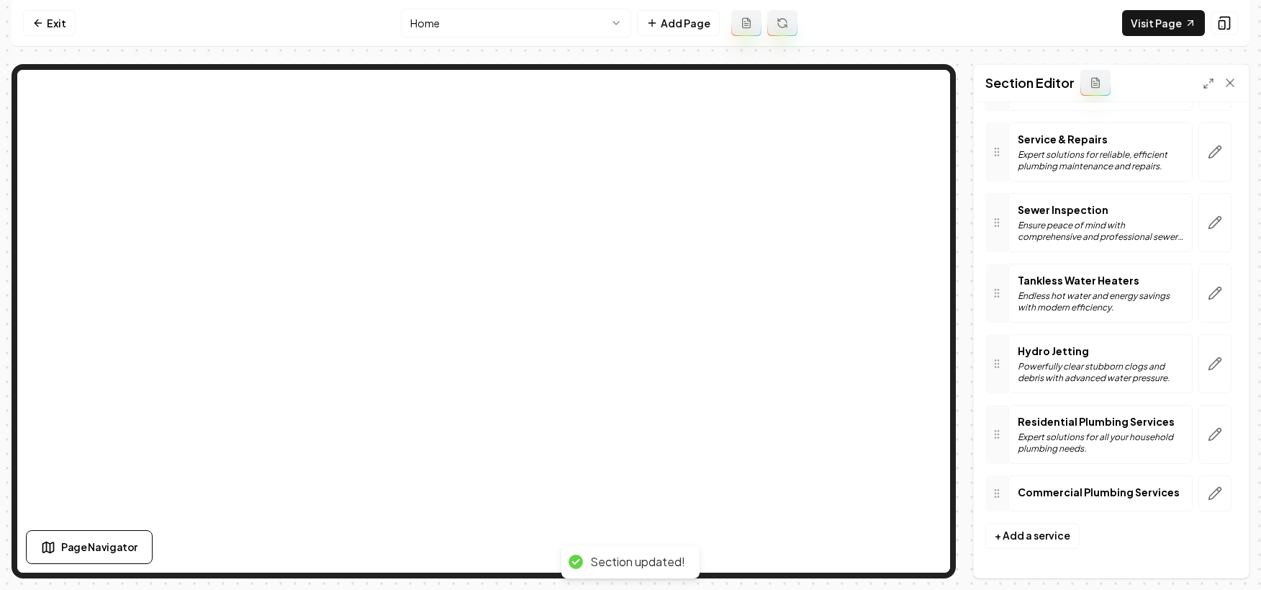
scroll to position [0, 0]
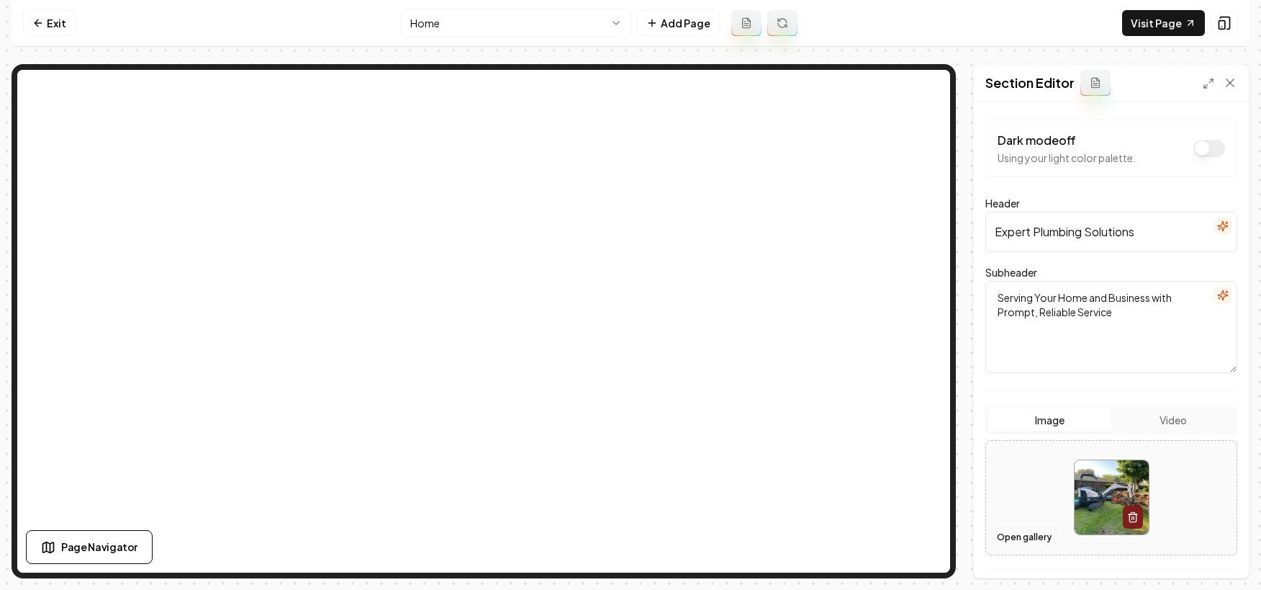
click at [1013, 541] on button "Open gallery" at bounding box center [1024, 537] width 65 height 23
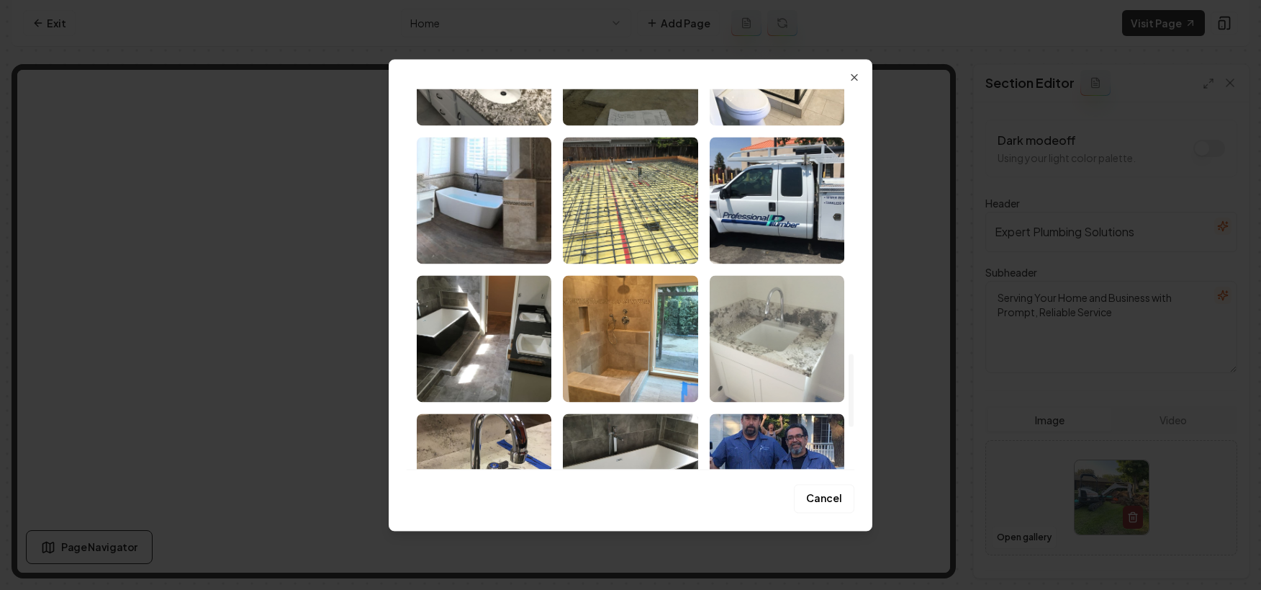
scroll to position [1378, 0]
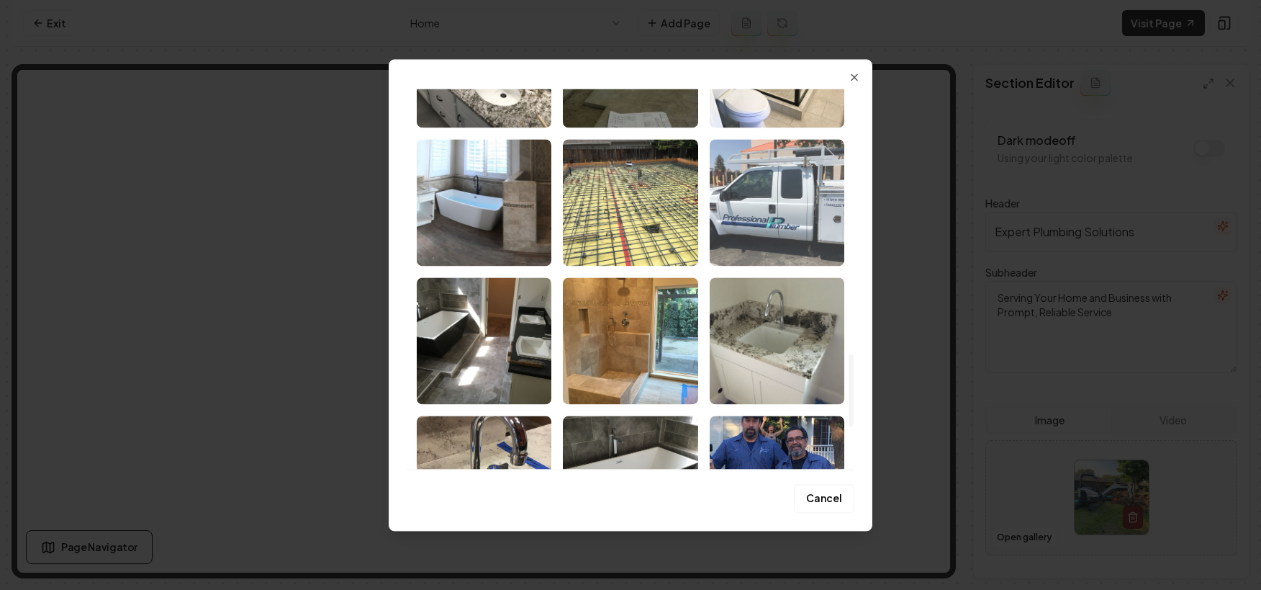
click at [770, 239] on img "Select image image_68a798195c7cd75eb859947d.jpeg" at bounding box center [777, 202] width 135 height 127
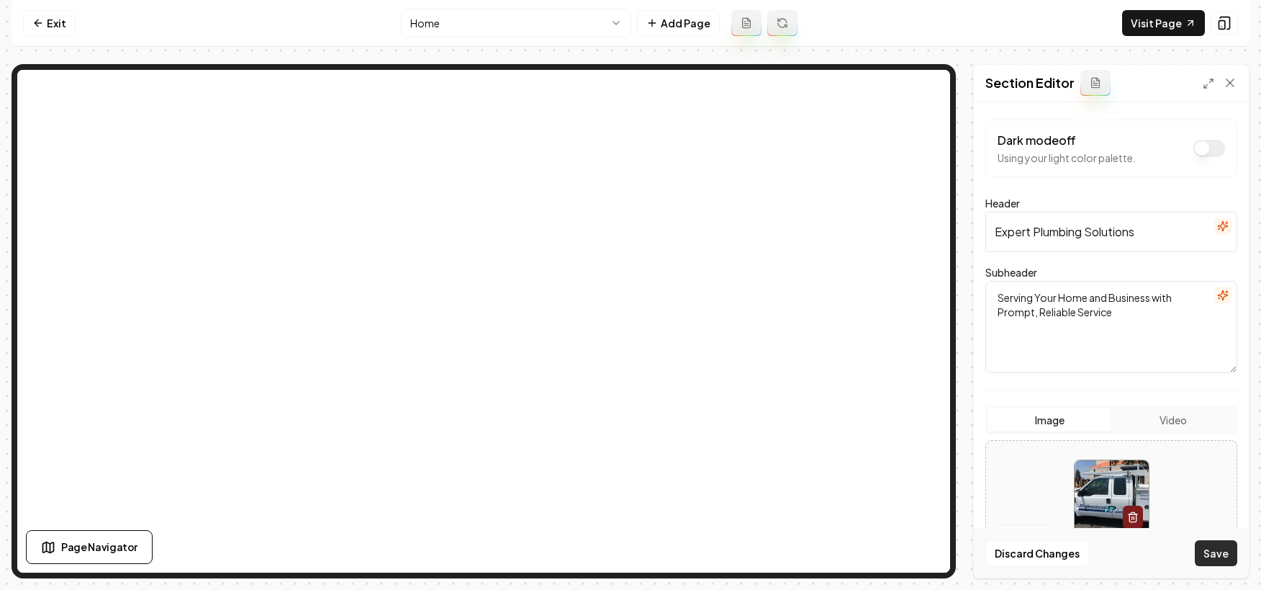
click at [1222, 554] on button "Save" at bounding box center [1216, 553] width 42 height 26
click at [1135, 21] on link "Visit Page" at bounding box center [1163, 23] width 83 height 26
